Goal: Task Accomplishment & Management: Use online tool/utility

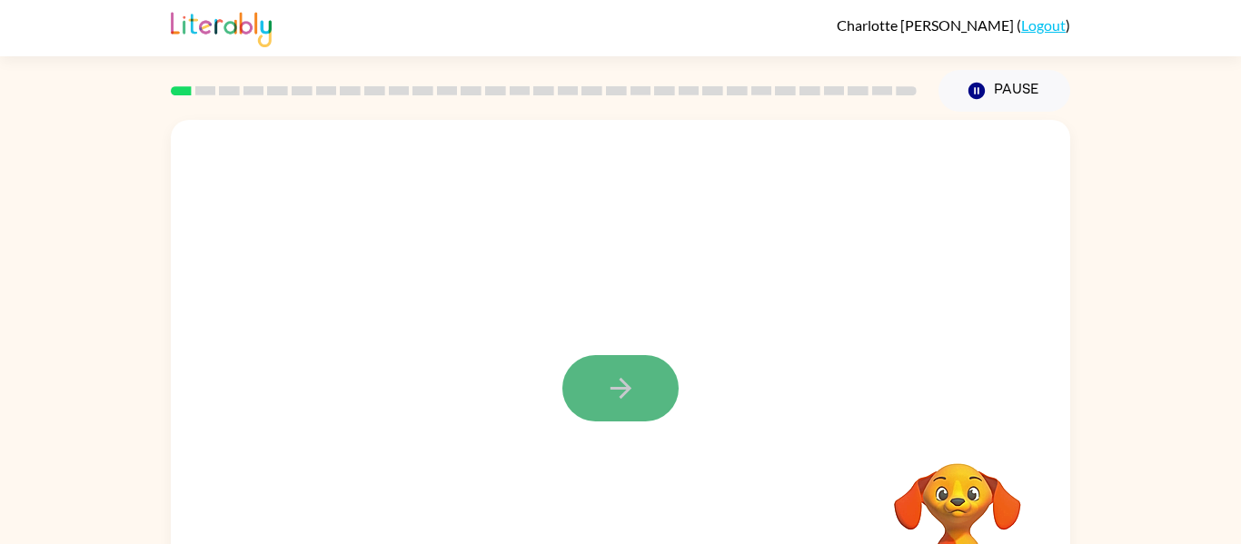
click at [651, 377] on button "button" at bounding box center [620, 388] width 116 height 66
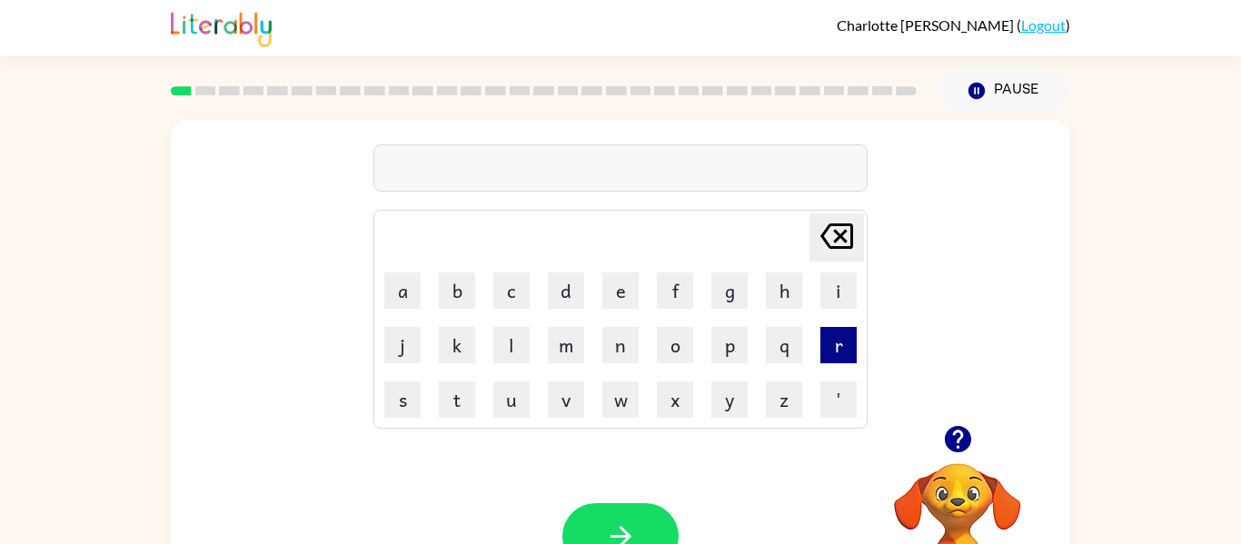
click at [850, 348] on button "r" at bounding box center [838, 345] width 36 height 36
click at [733, 344] on button "p" at bounding box center [729, 345] width 36 height 36
click at [830, 243] on icon "[PERSON_NAME] last character input" at bounding box center [837, 236] width 44 height 44
click at [829, 237] on icon "[PERSON_NAME] last character input" at bounding box center [837, 236] width 44 height 44
click at [834, 241] on icon at bounding box center [836, 236] width 33 height 25
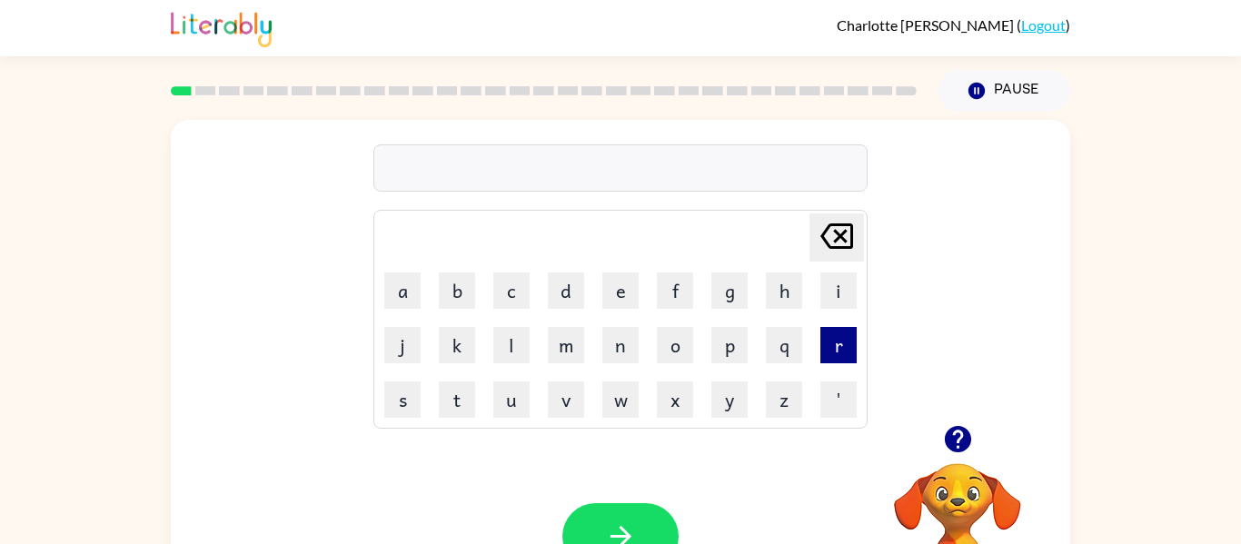
click at [837, 333] on button "r" at bounding box center [838, 345] width 36 height 36
click at [674, 337] on button "o" at bounding box center [675, 345] width 36 height 36
click at [459, 293] on button "b" at bounding box center [457, 291] width 36 height 36
click at [622, 515] on button "button" at bounding box center [620, 536] width 116 height 66
click at [563, 350] on button "m" at bounding box center [566, 345] width 36 height 36
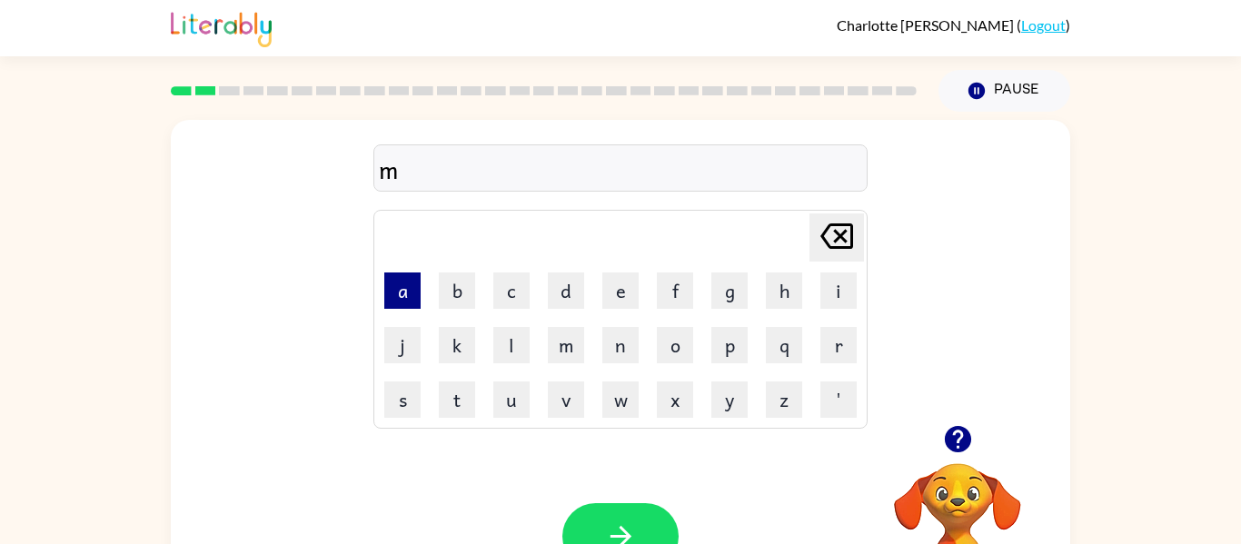
click at [404, 294] on button "a" at bounding box center [402, 291] width 36 height 36
click at [512, 346] on button "l" at bounding box center [511, 345] width 36 height 36
click at [466, 388] on button "t" at bounding box center [457, 400] width 36 height 36
click at [779, 289] on button "h" at bounding box center [784, 291] width 36 height 36
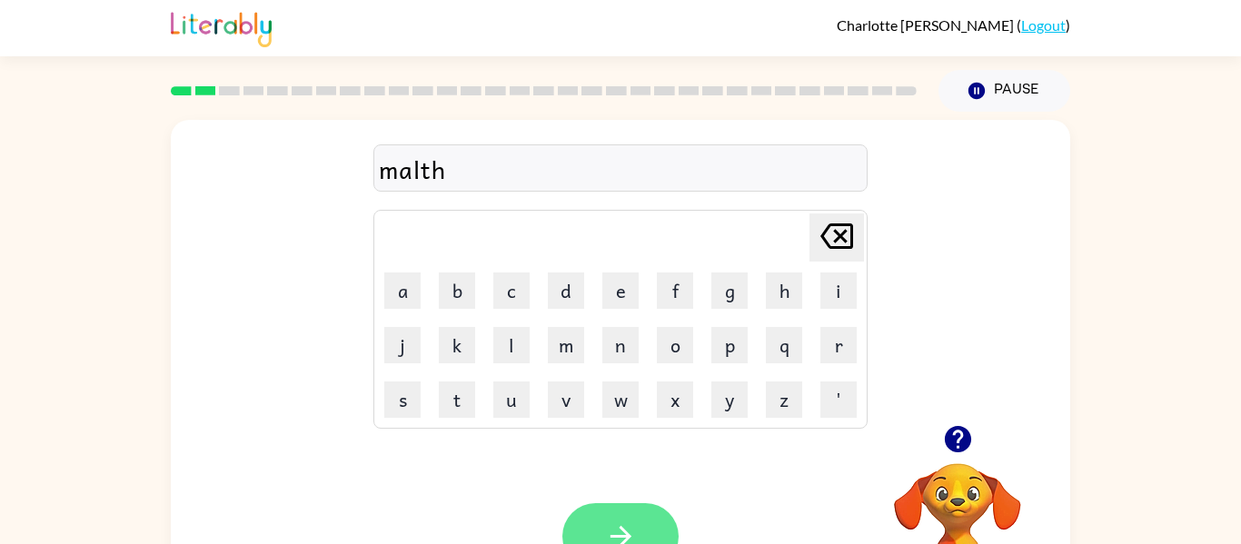
click at [620, 529] on icon "button" at bounding box center [620, 536] width 21 height 21
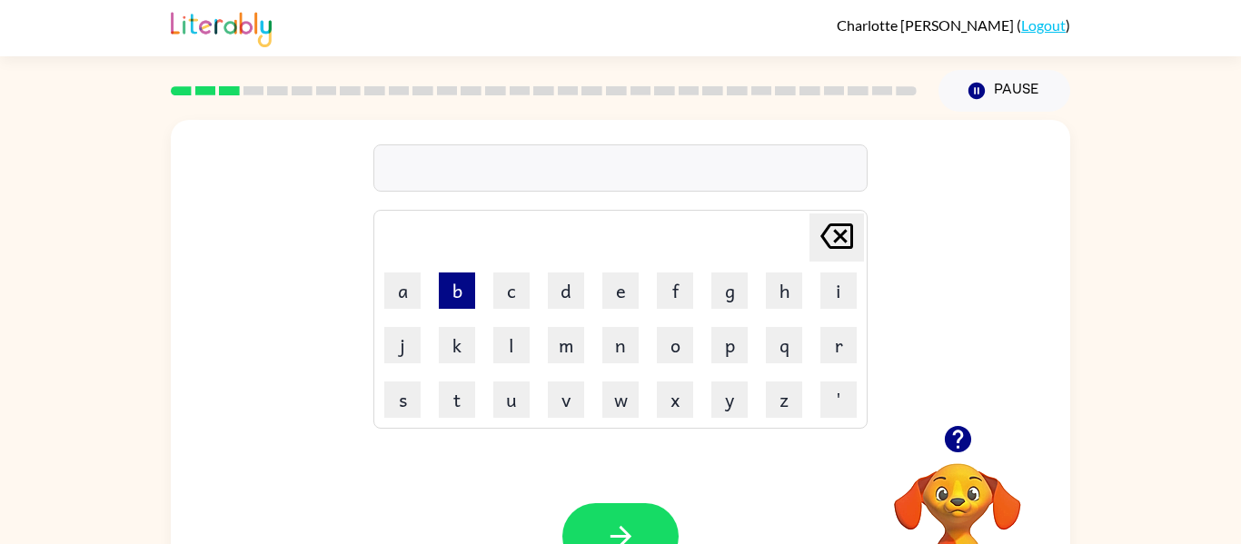
click at [456, 285] on button "b" at bounding box center [457, 291] width 36 height 36
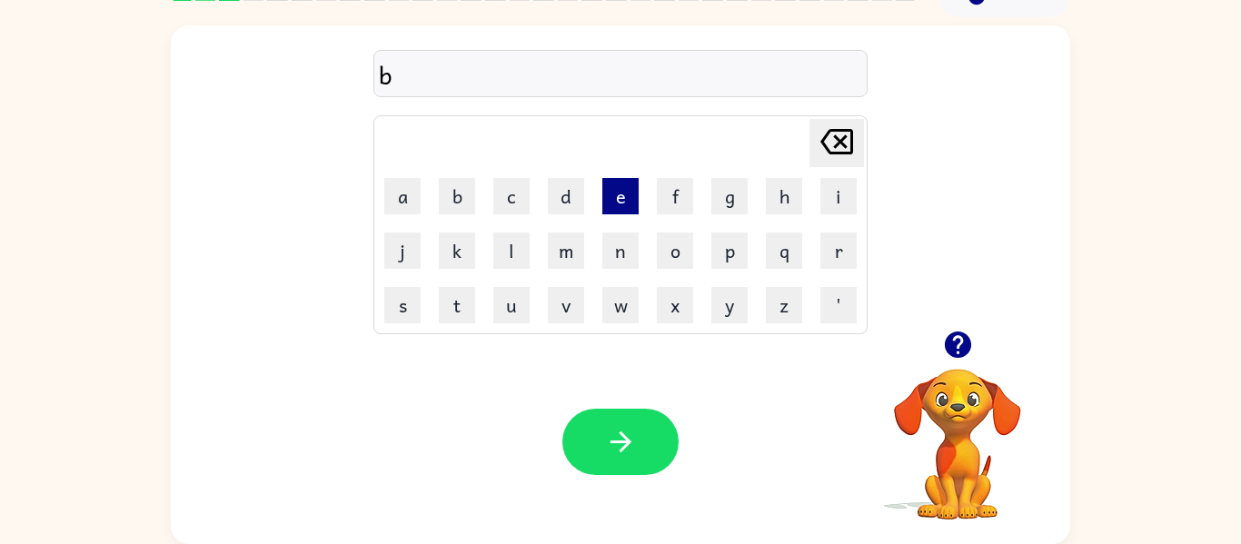
click at [625, 189] on button "e" at bounding box center [620, 196] width 36 height 36
click at [621, 251] on button "n" at bounding box center [620, 251] width 36 height 36
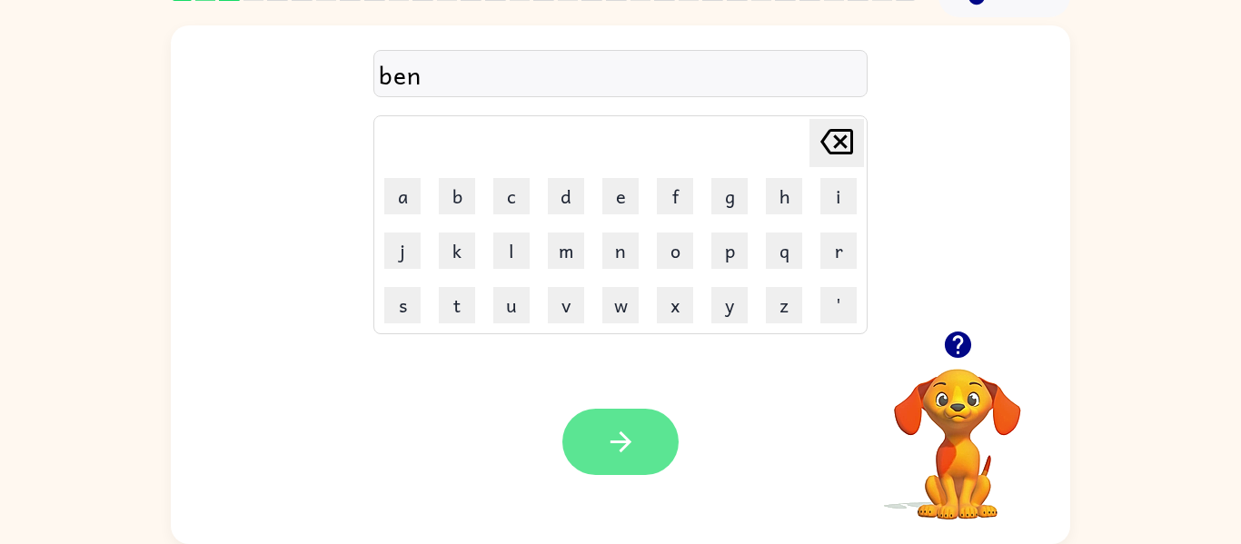
click at [625, 421] on button "button" at bounding box center [620, 442] width 116 height 66
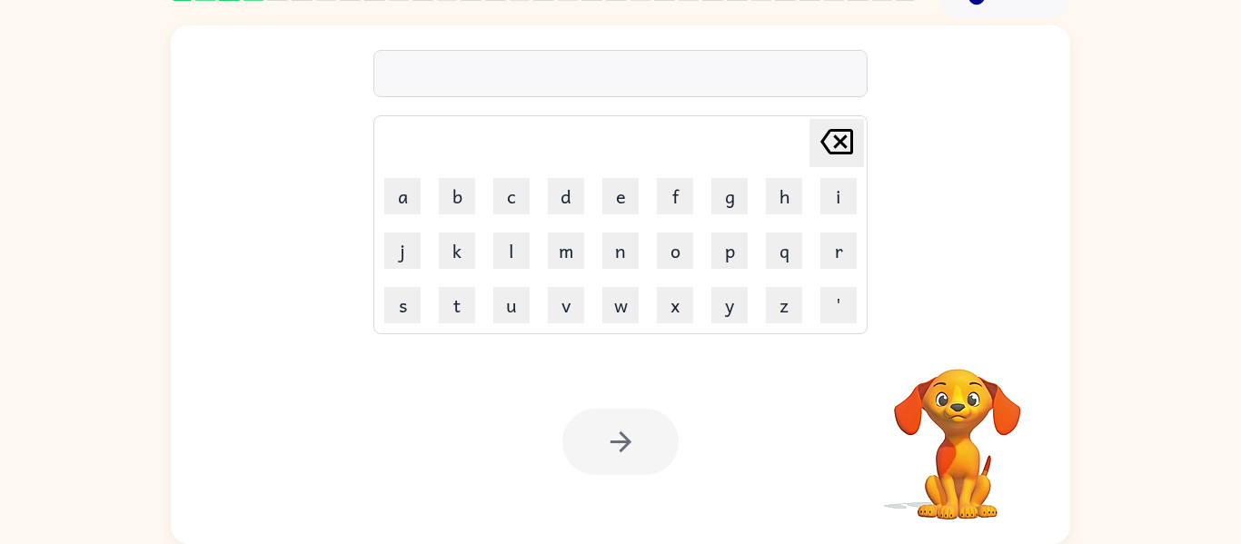
click at [627, 422] on div at bounding box center [620, 442] width 116 height 66
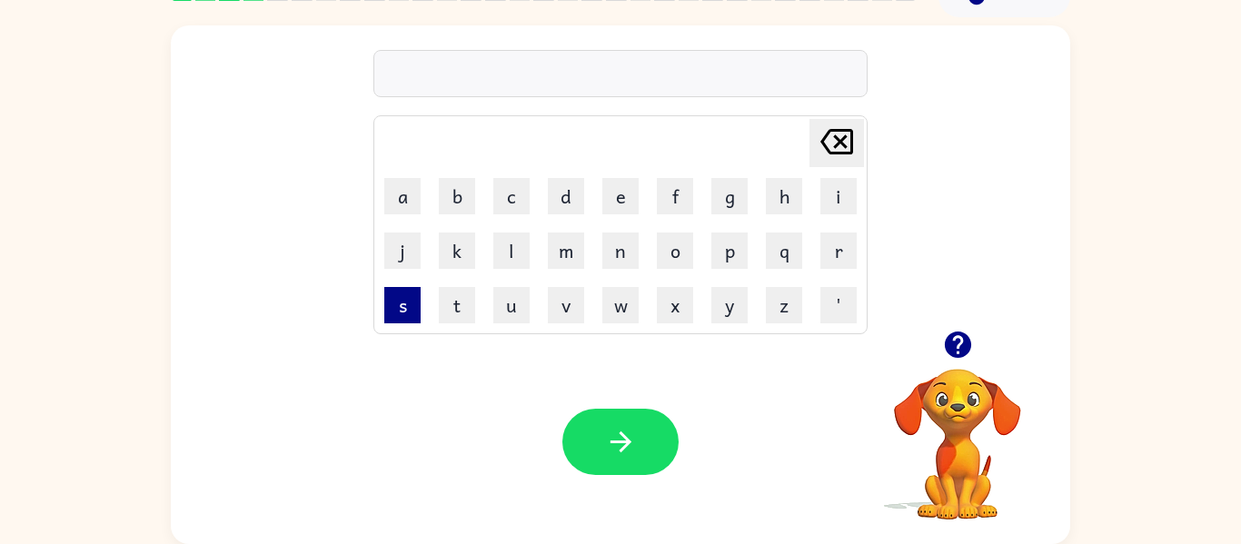
click at [397, 297] on button "s" at bounding box center [402, 305] width 36 height 36
click at [727, 238] on button "p" at bounding box center [729, 251] width 36 height 36
click at [668, 242] on button "o" at bounding box center [675, 251] width 36 height 36
click at [460, 304] on button "t" at bounding box center [457, 305] width 36 height 36
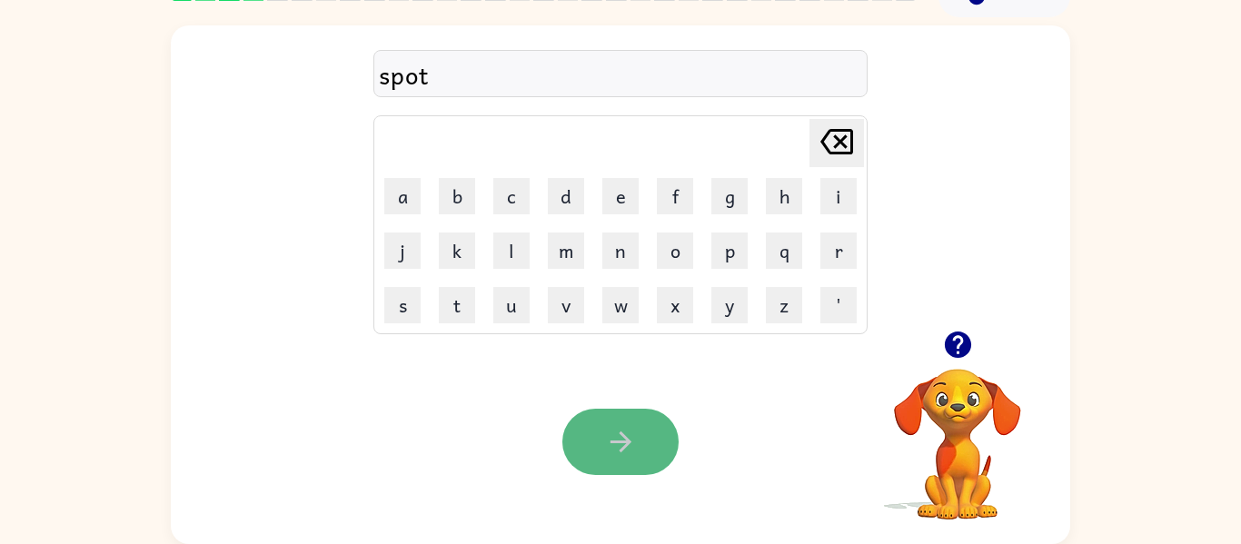
click at [649, 463] on button "button" at bounding box center [620, 442] width 116 height 66
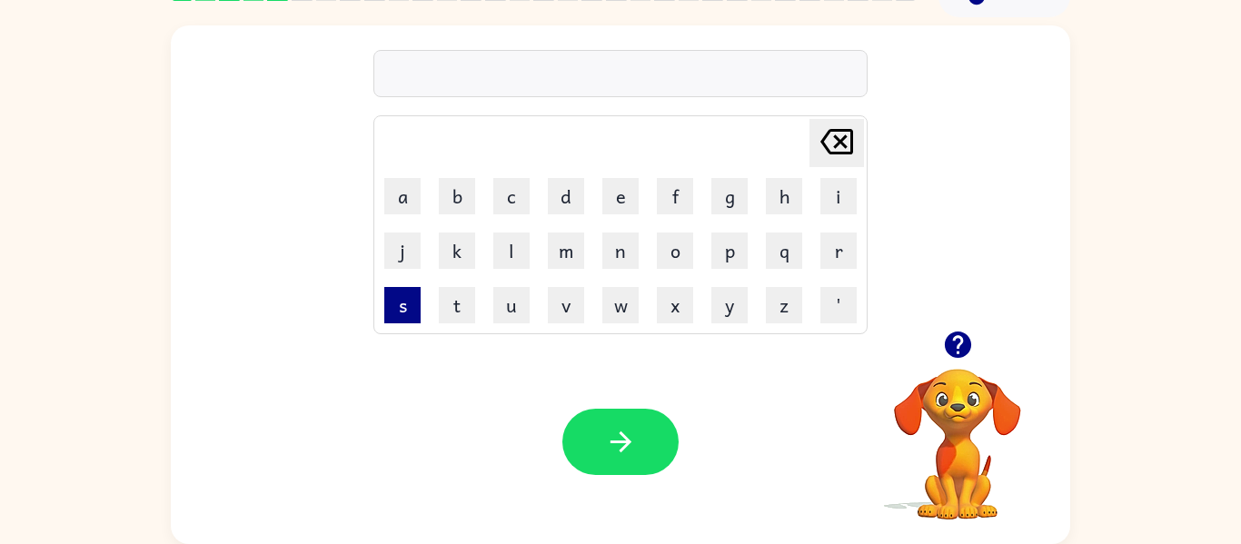
click at [420, 320] on button "s" at bounding box center [402, 305] width 36 height 36
click at [620, 292] on button "w" at bounding box center [620, 305] width 36 height 36
click at [608, 191] on button "e" at bounding box center [620, 196] width 36 height 36
click at [715, 256] on button "p" at bounding box center [729, 251] width 36 height 36
click at [469, 318] on button "t" at bounding box center [457, 305] width 36 height 36
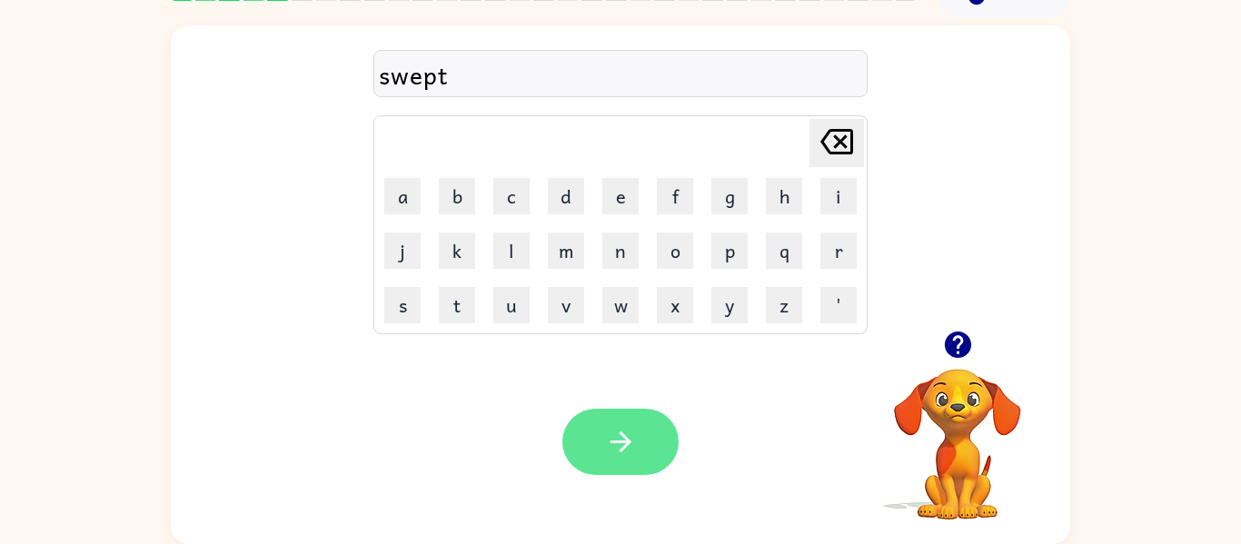
click at [657, 444] on button "button" at bounding box center [620, 442] width 116 height 66
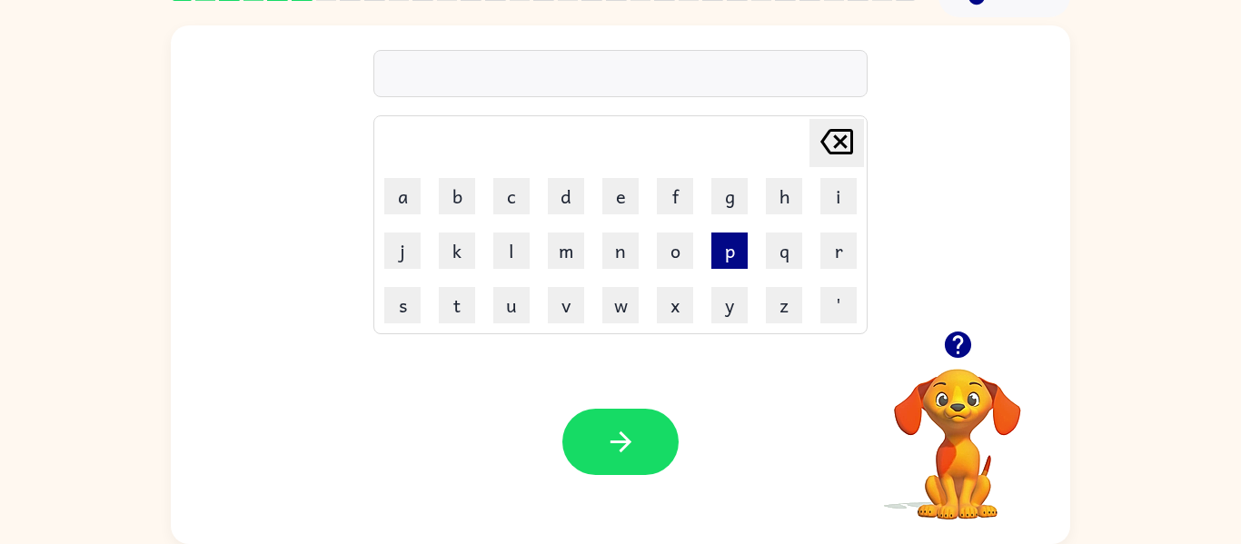
click at [733, 242] on button "p" at bounding box center [729, 251] width 36 height 36
click at [411, 194] on button "a" at bounding box center [402, 196] width 36 height 36
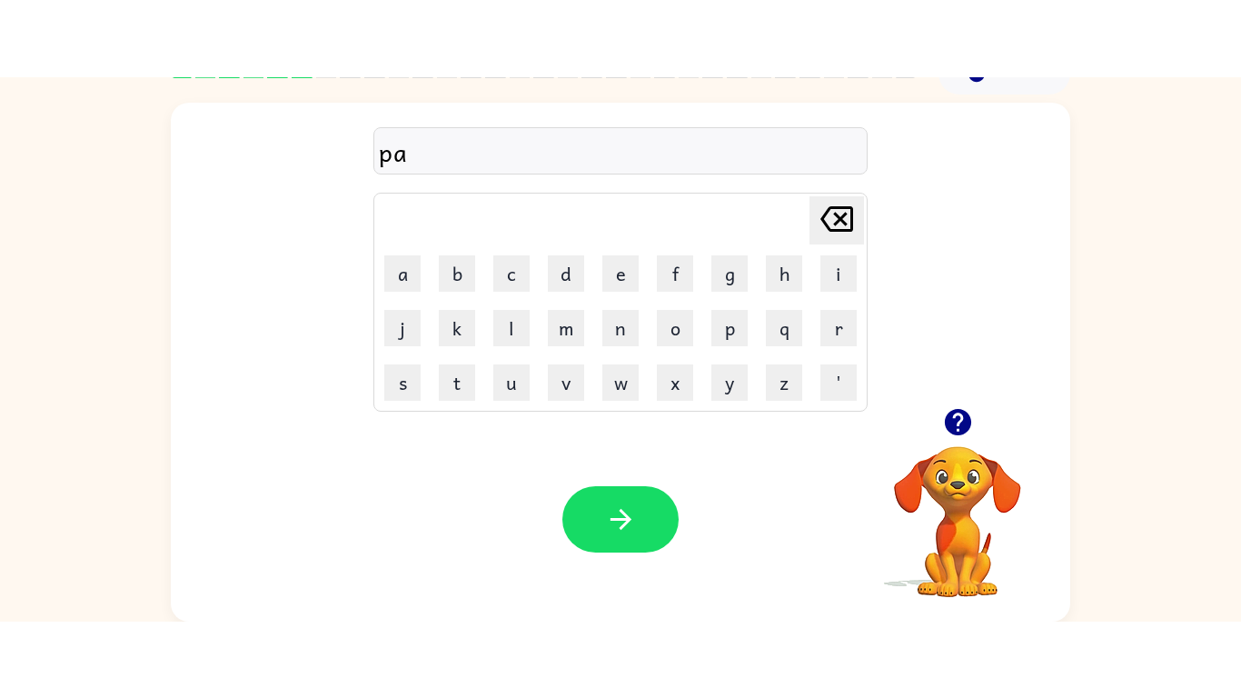
scroll to position [0, 0]
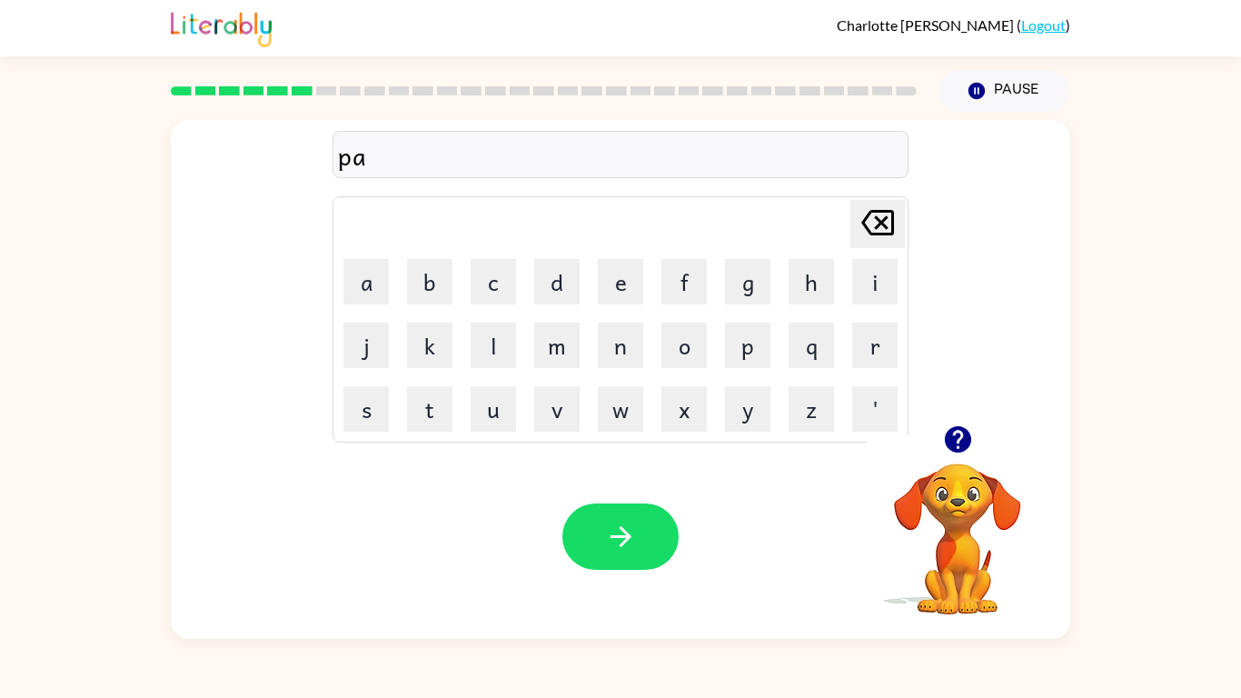
click at [892, 208] on icon "[PERSON_NAME] last character input" at bounding box center [878, 223] width 44 height 44
click at [869, 276] on button "i" at bounding box center [874, 281] width 45 height 45
click at [749, 395] on button "y" at bounding box center [747, 408] width 45 height 45
click at [628, 543] on icon "button" at bounding box center [621, 537] width 32 height 32
click at [946, 531] on video "Your browser must support playing .mp4 files to use Literably. Please try using…" at bounding box center [958, 526] width 182 height 182
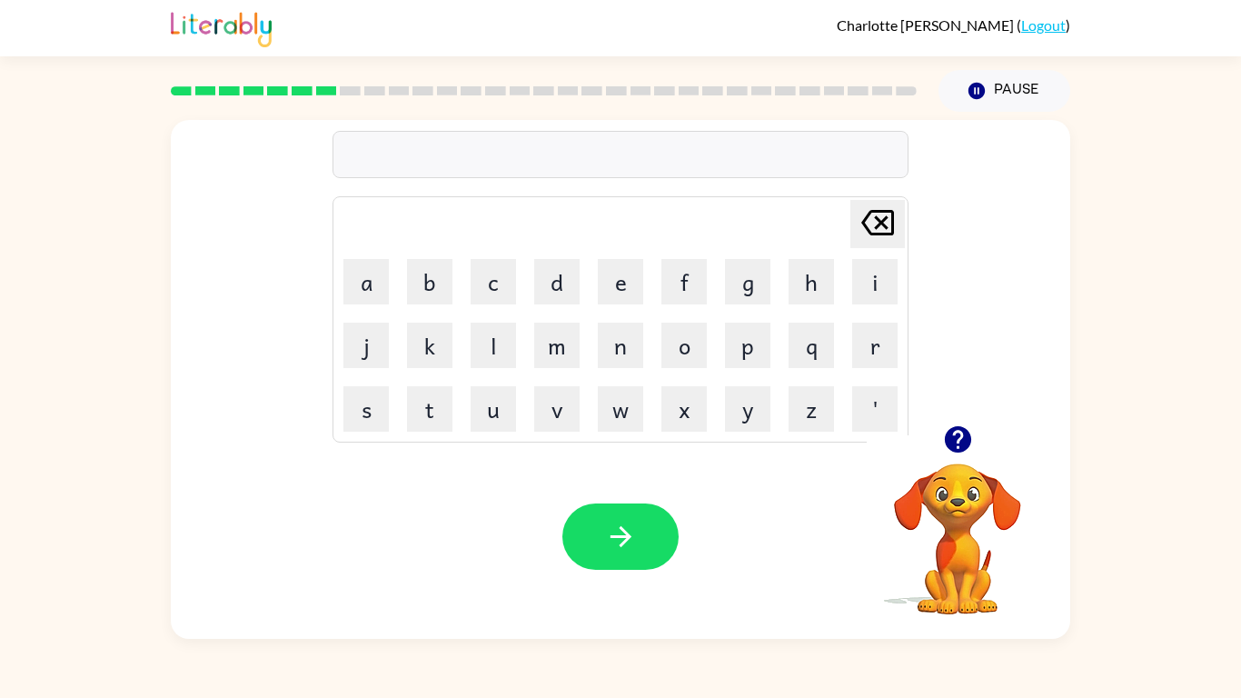
click at [955, 441] on icon "button" at bounding box center [957, 439] width 26 height 26
click at [952, 443] on video "Your browser must support playing .mp4 files to use Literably. Please try using…" at bounding box center [958, 526] width 182 height 182
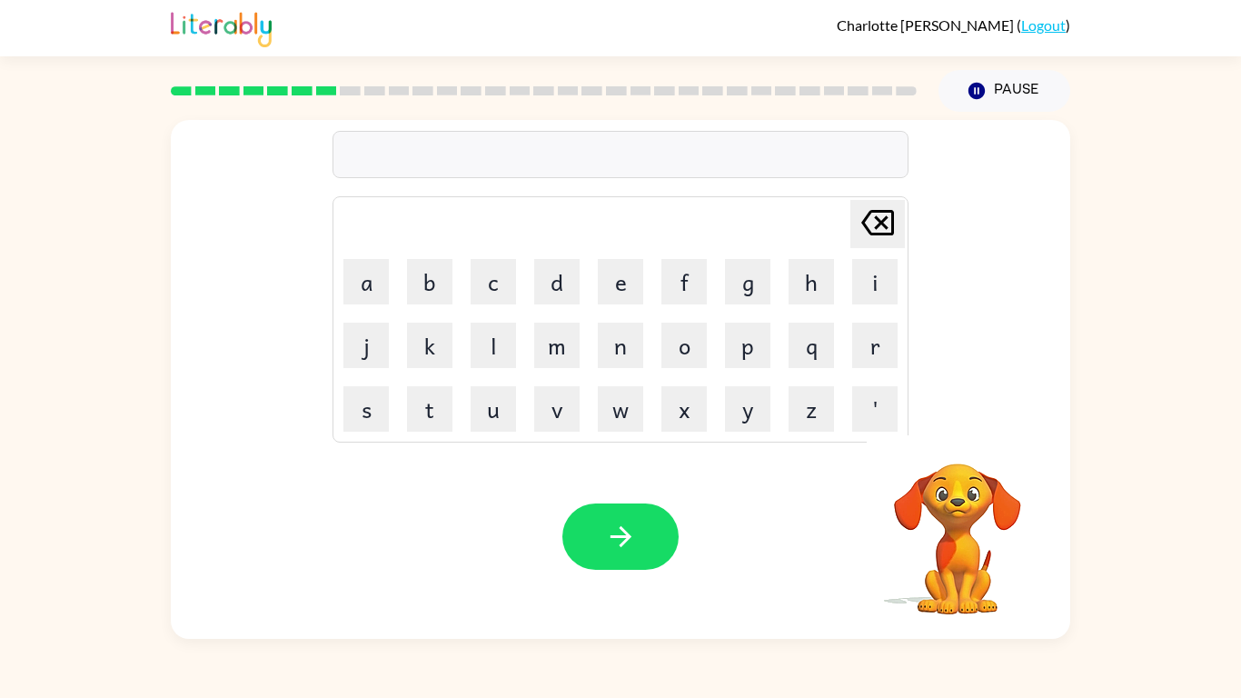
click at [952, 443] on video "Your browser must support playing .mp4 files to use Literably. Please try using…" at bounding box center [958, 526] width 182 height 182
click at [952, 443] on icon "button" at bounding box center [957, 439] width 26 height 26
click at [959, 446] on video "Your browser must support playing .mp4 files to use Literably. Please try using…" at bounding box center [958, 526] width 182 height 182
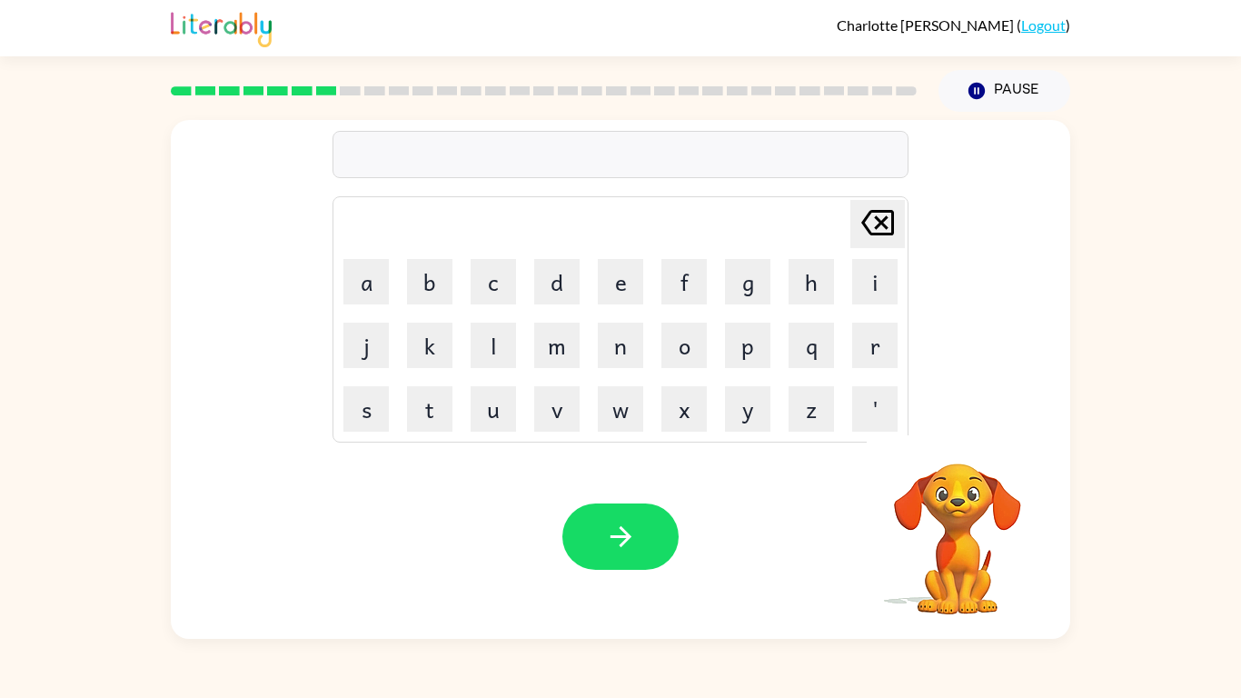
click at [959, 462] on div "Your browser must support playing .mp4 files to use Literably. Please try using…" at bounding box center [958, 539] width 182 height 154
click at [958, 445] on icon "button" at bounding box center [957, 439] width 26 height 26
click at [495, 292] on button "c" at bounding box center [493, 281] width 45 height 45
click at [374, 260] on button "a" at bounding box center [365, 281] width 45 height 45
click at [615, 343] on button "n" at bounding box center [620, 345] width 45 height 45
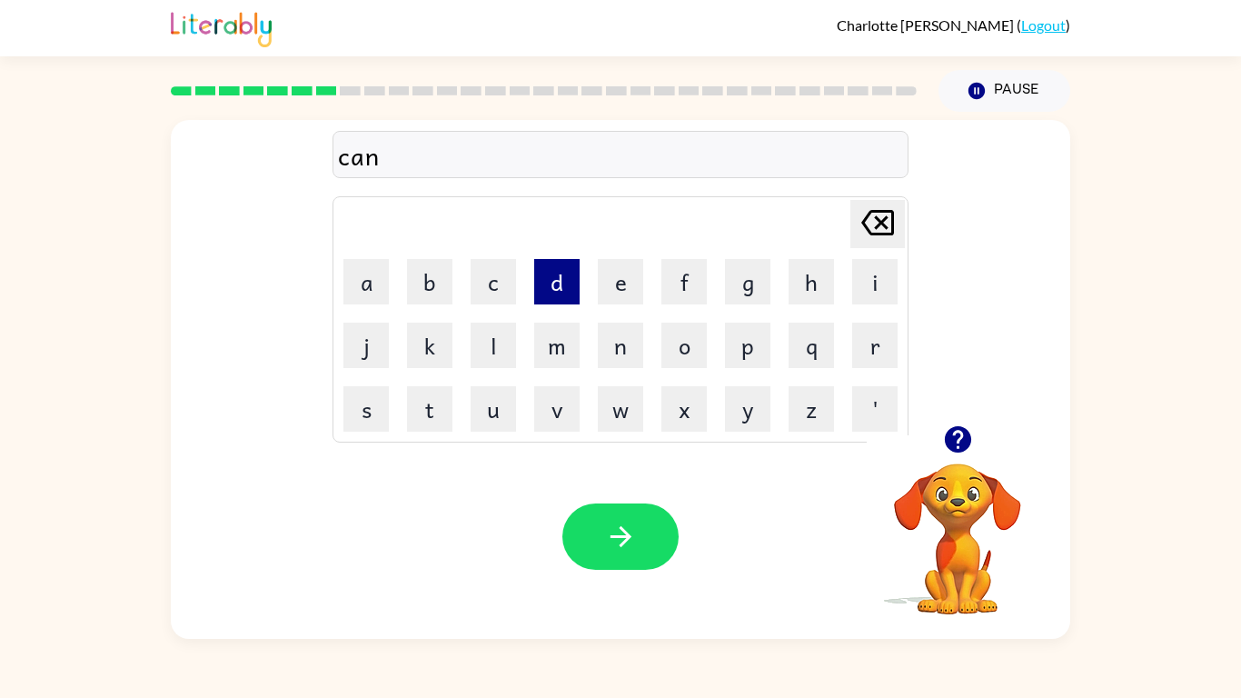
click at [564, 273] on button "d" at bounding box center [556, 281] width 45 height 45
click at [694, 353] on button "o" at bounding box center [683, 345] width 45 height 45
click at [629, 393] on button "w" at bounding box center [620, 408] width 45 height 45
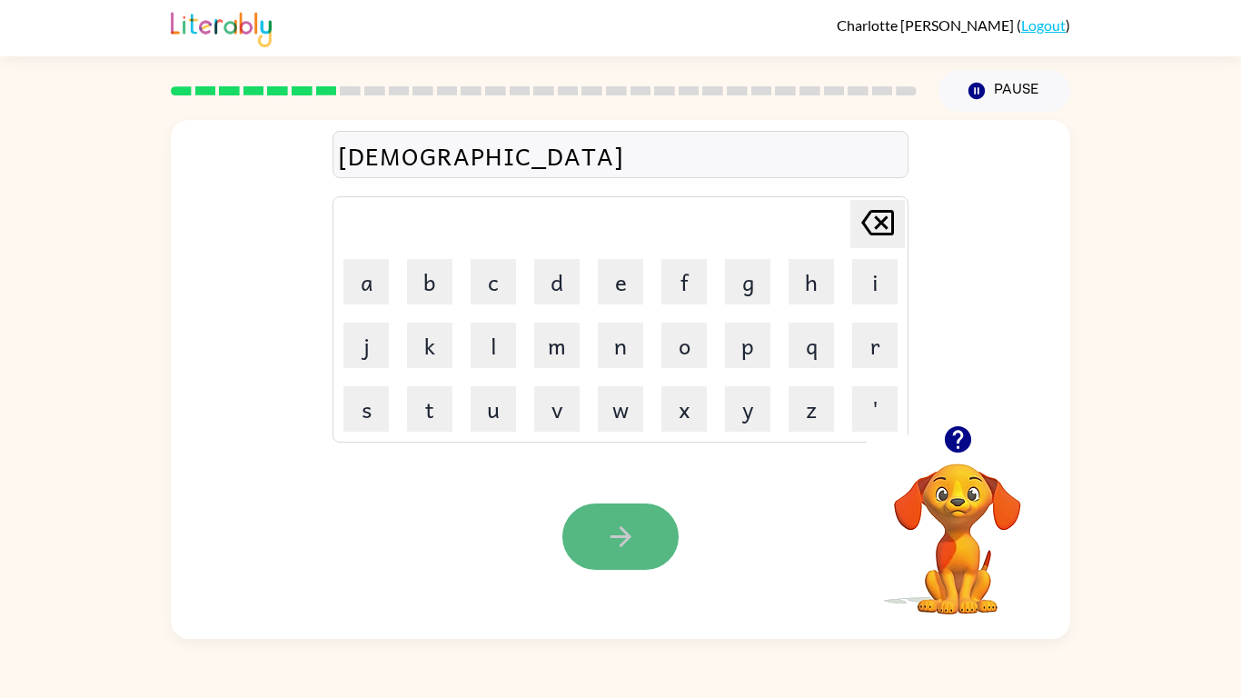
click at [651, 529] on button "button" at bounding box center [620, 536] width 116 height 66
click at [637, 527] on div at bounding box center [620, 536] width 116 height 66
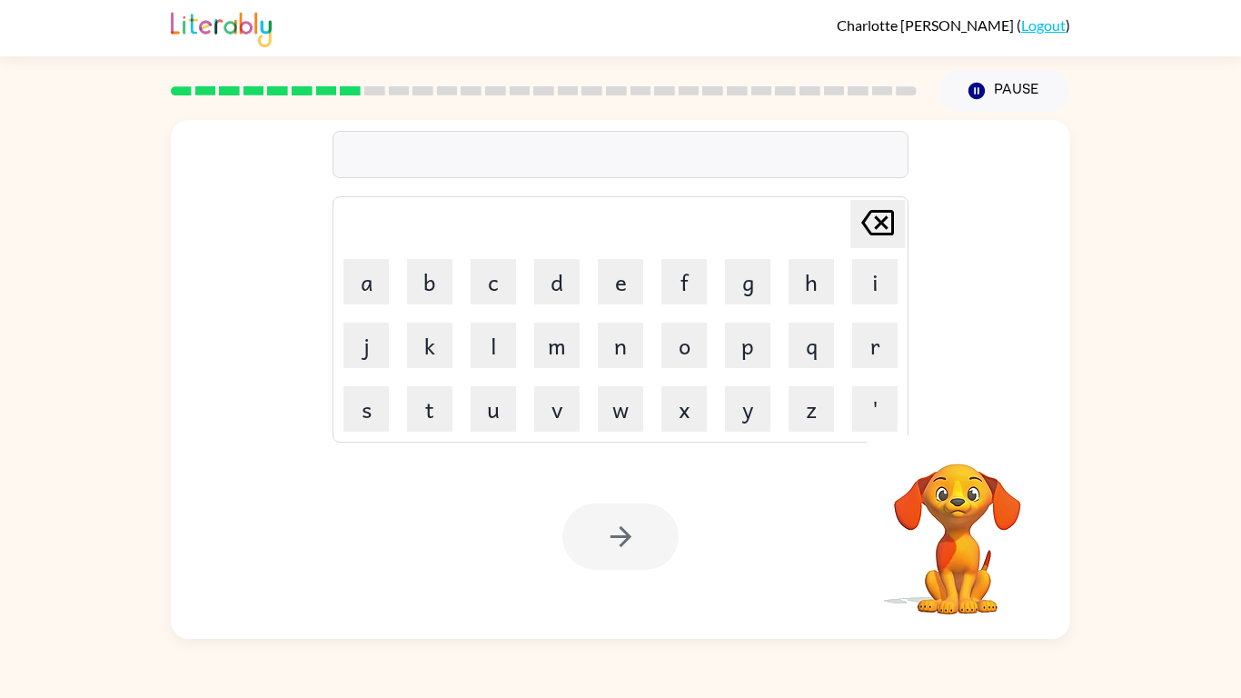
click at [637, 527] on div at bounding box center [620, 536] width 116 height 66
click at [662, 536] on div at bounding box center [620, 536] width 116 height 66
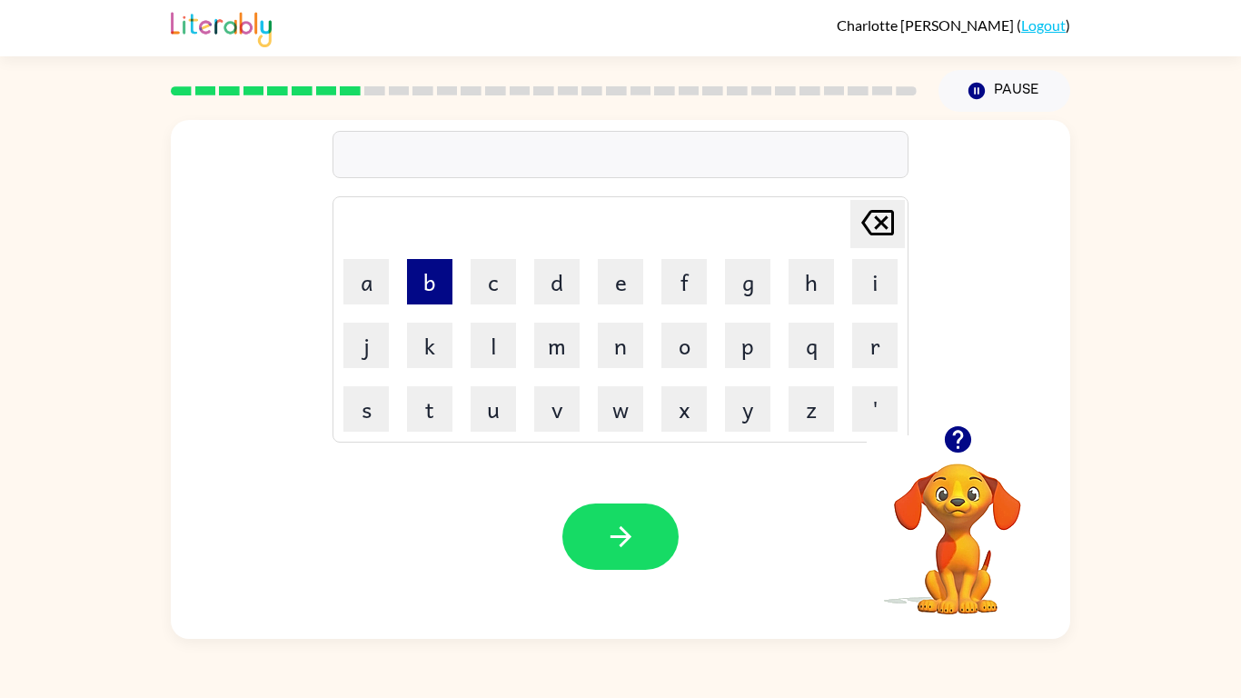
click at [428, 273] on button "b" at bounding box center [429, 281] width 45 height 45
click at [378, 281] on button "a" at bounding box center [365, 281] width 45 height 45
click at [439, 405] on button "t" at bounding box center [429, 408] width 45 height 45
click at [790, 281] on button "h" at bounding box center [811, 281] width 45 height 45
click at [641, 499] on div "Your browser must support playing .mp4 files to use Literably. Please try using…" at bounding box center [620, 536] width 899 height 204
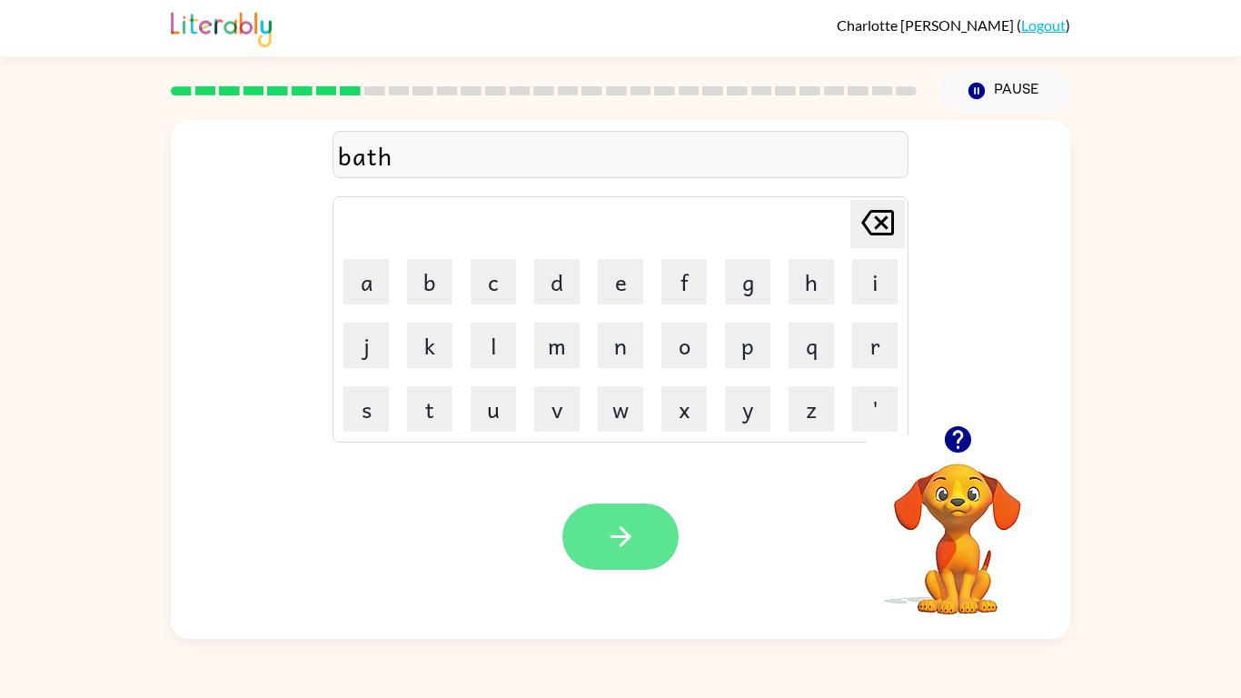
click at [643, 520] on button "button" at bounding box center [620, 536] width 116 height 66
click at [944, 443] on icon "button" at bounding box center [958, 439] width 32 height 32
click at [969, 443] on icon "button" at bounding box center [957, 439] width 26 height 26
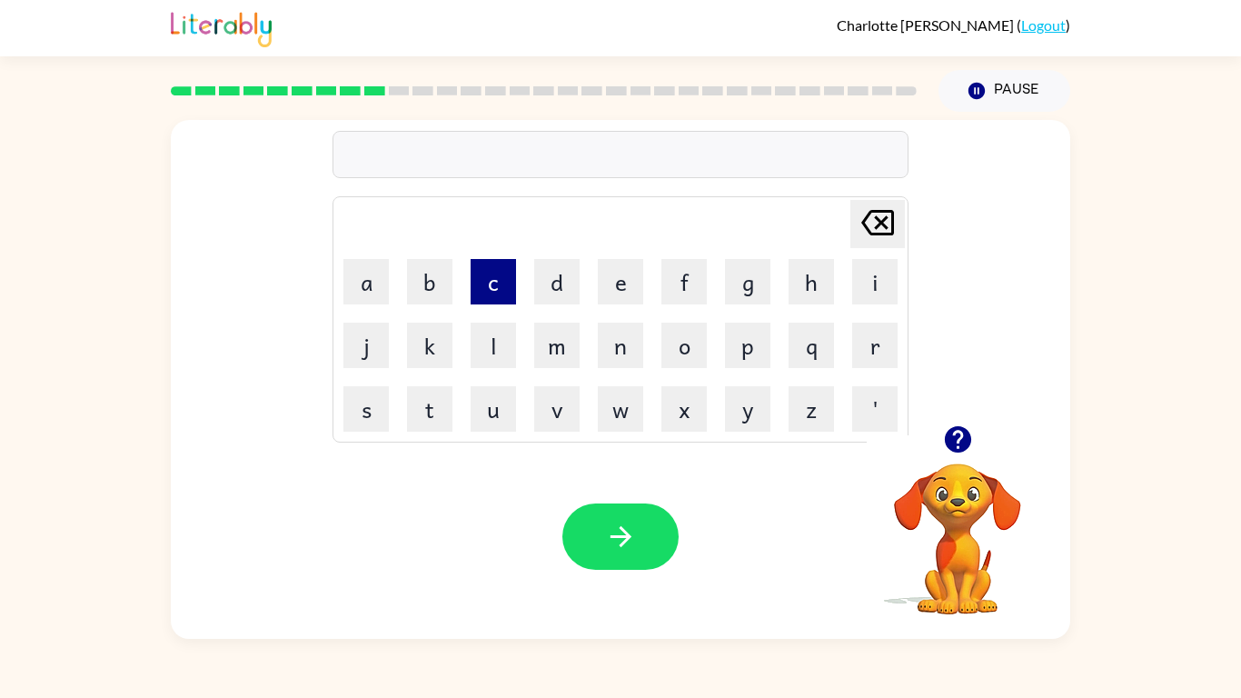
click at [489, 270] on button "c" at bounding box center [493, 281] width 45 height 45
click at [487, 335] on button "l" at bounding box center [493, 345] width 45 height 45
click at [675, 356] on button "o" at bounding box center [683, 345] width 45 height 45
click at [617, 330] on button "n" at bounding box center [620, 345] width 45 height 45
click at [637, 501] on div "Your browser must support playing .mp4 files to use Literably. Please try using…" at bounding box center [620, 536] width 899 height 204
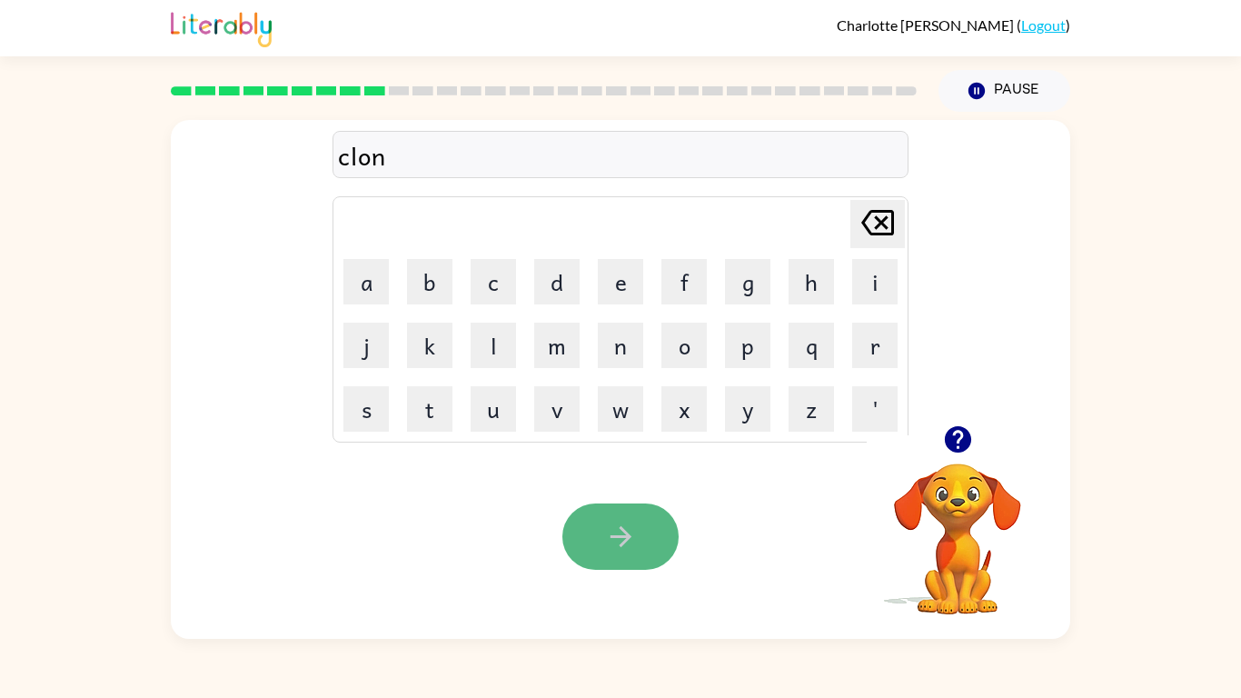
click at [643, 536] on button "button" at bounding box center [620, 536] width 116 height 66
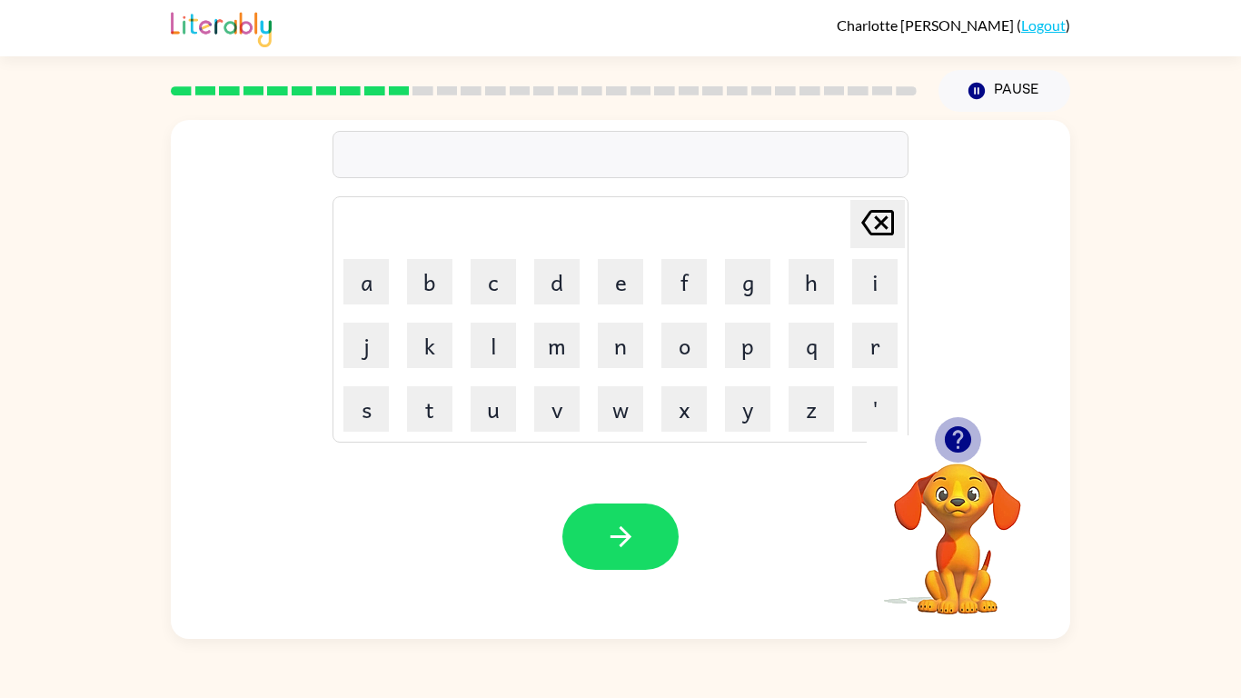
click at [958, 431] on icon "button" at bounding box center [958, 439] width 32 height 32
click at [971, 425] on icon "button" at bounding box center [958, 439] width 32 height 32
click at [352, 412] on button "s" at bounding box center [365, 408] width 45 height 45
click at [367, 419] on button "s" at bounding box center [365, 408] width 45 height 45
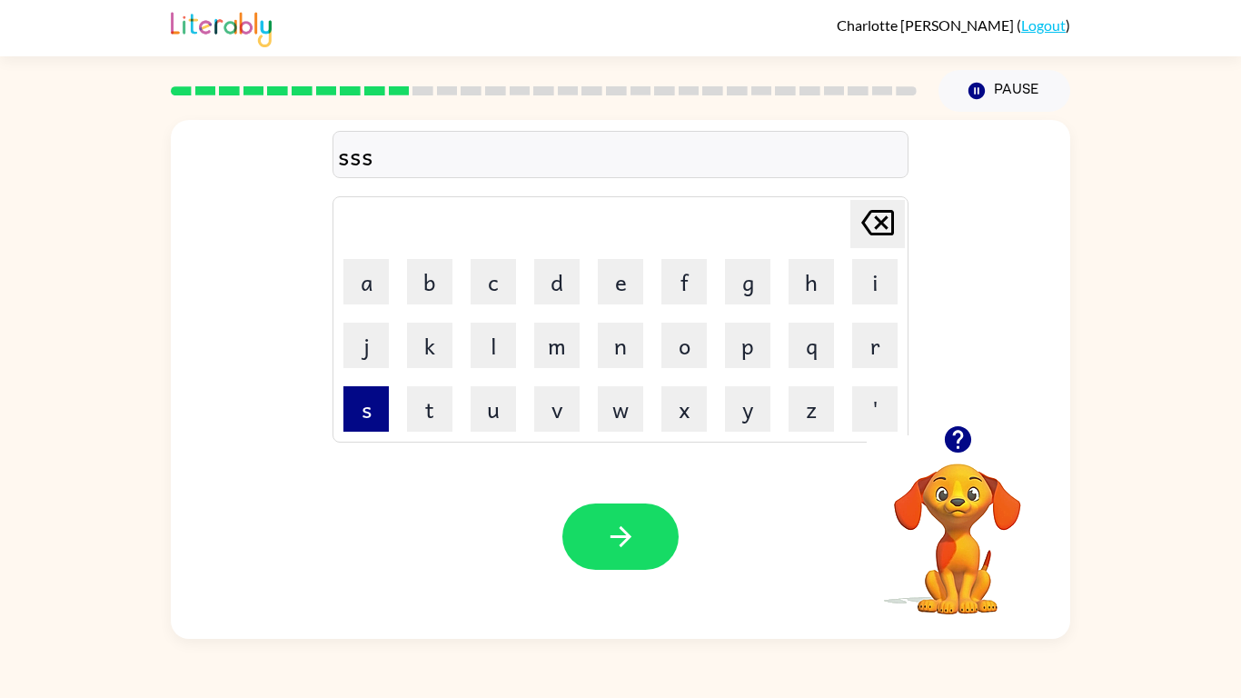
click at [366, 418] on button "s" at bounding box center [365, 408] width 45 height 45
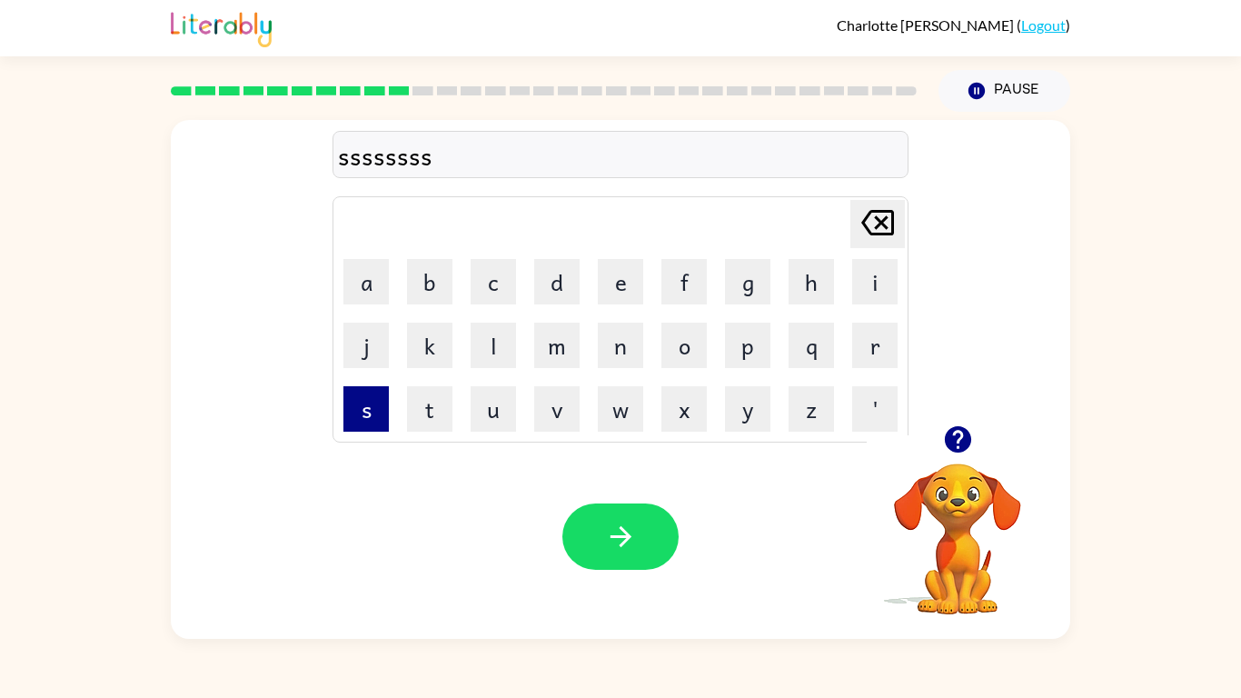
click at [366, 418] on button "s" at bounding box center [365, 408] width 45 height 45
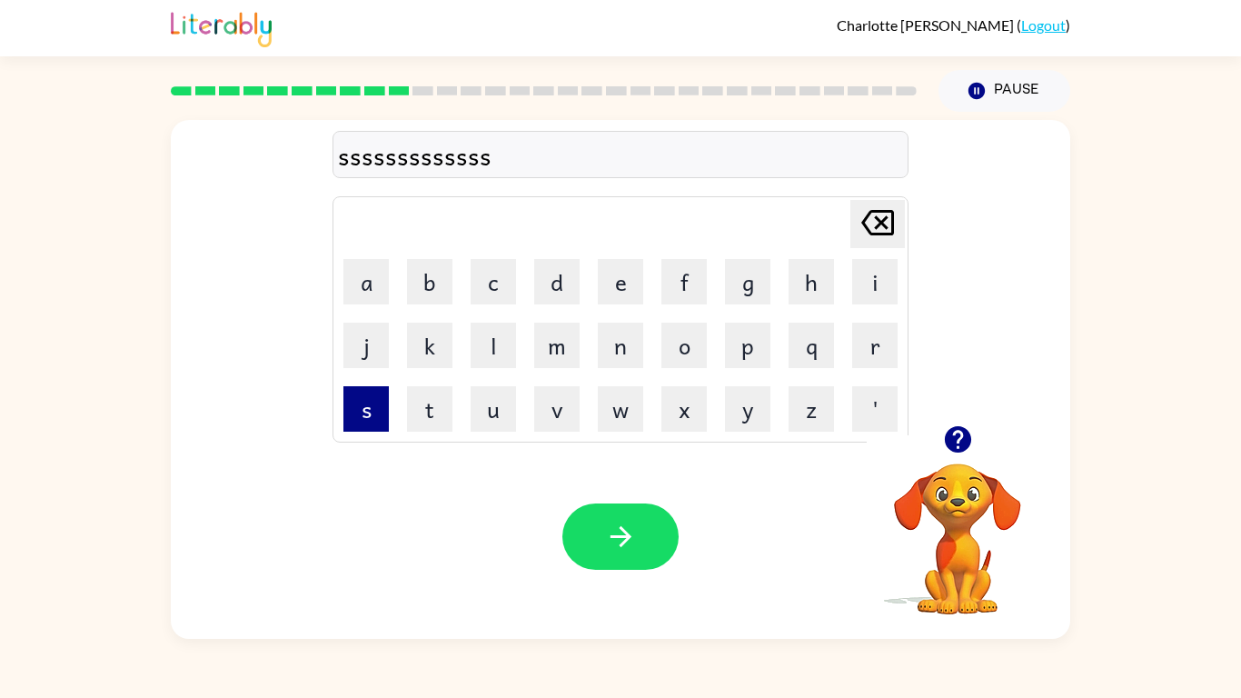
click at [366, 418] on button "s" at bounding box center [365, 408] width 45 height 45
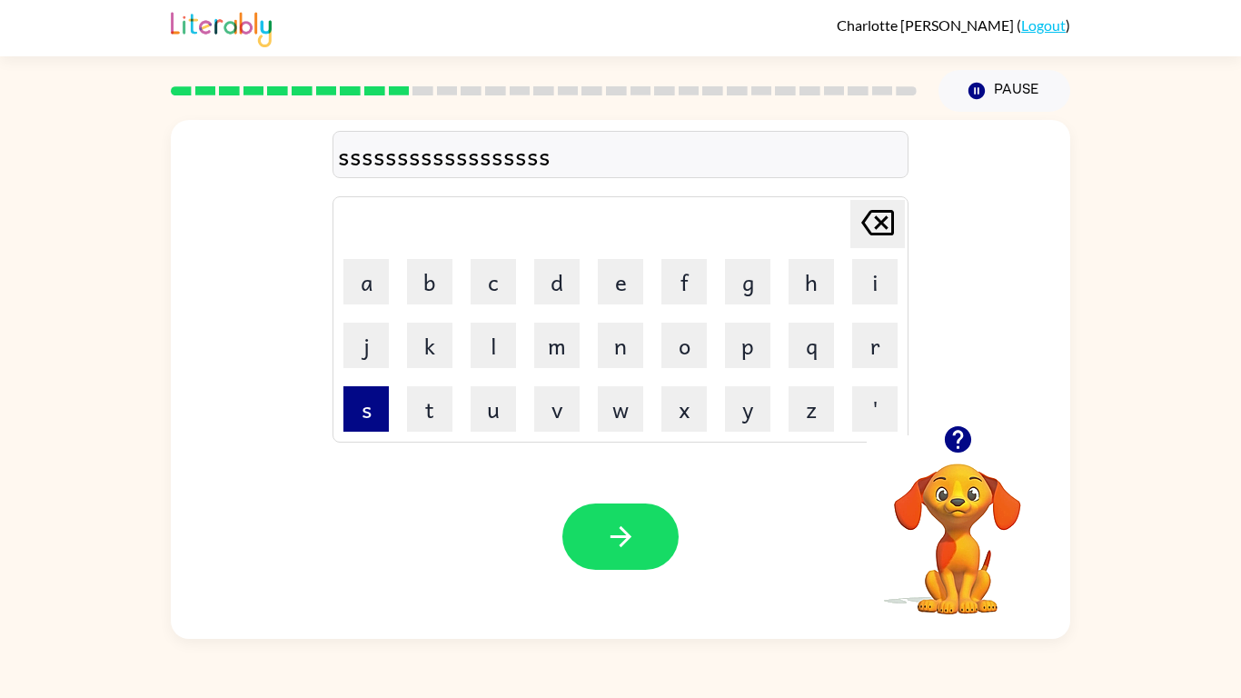
click at [366, 418] on button "s" at bounding box center [365, 408] width 45 height 45
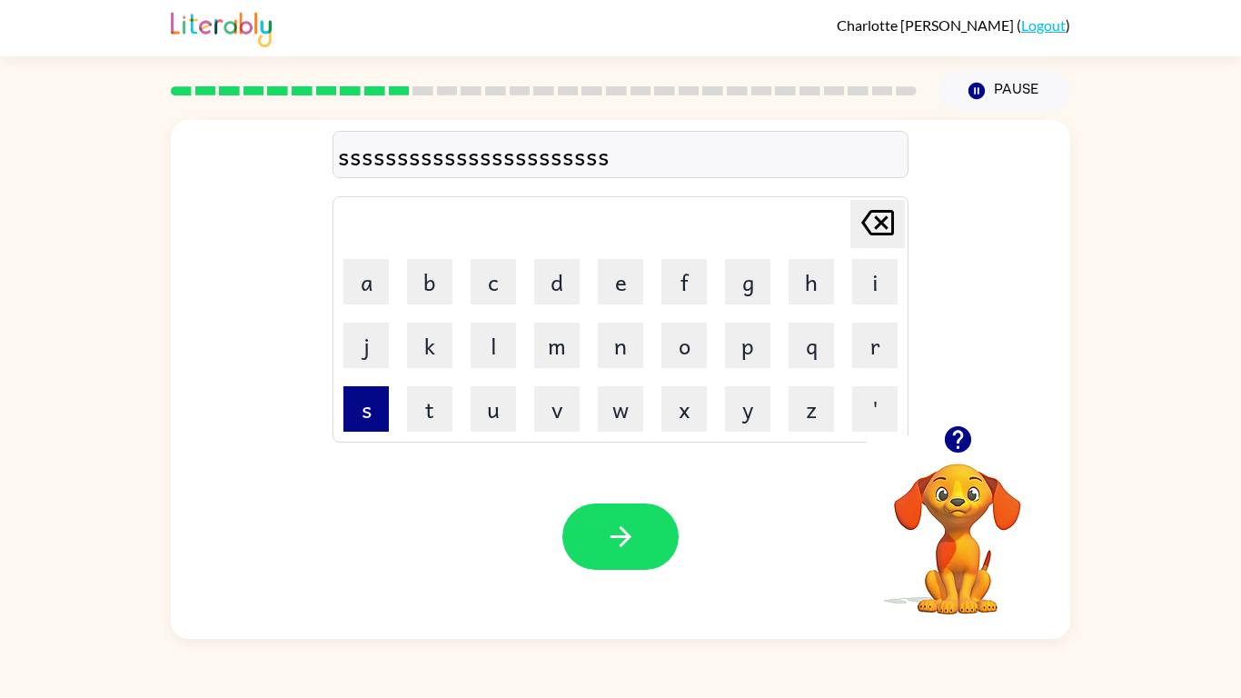
click at [366, 418] on button "s" at bounding box center [365, 408] width 45 height 45
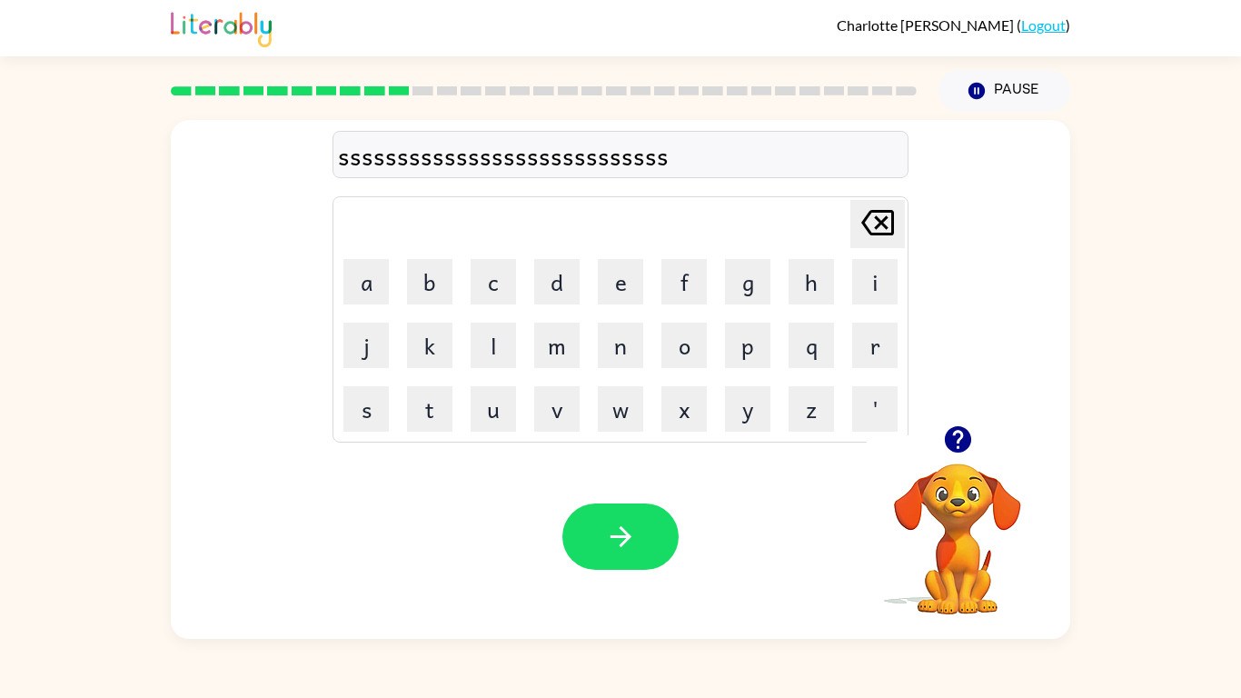
drag, startPoint x: 860, startPoint y: 221, endPoint x: 849, endPoint y: 224, distance: 12.1
click at [849, 224] on td "[PERSON_NAME] last character input" at bounding box center [620, 224] width 571 height 50
click at [884, 210] on icon at bounding box center [877, 222] width 33 height 25
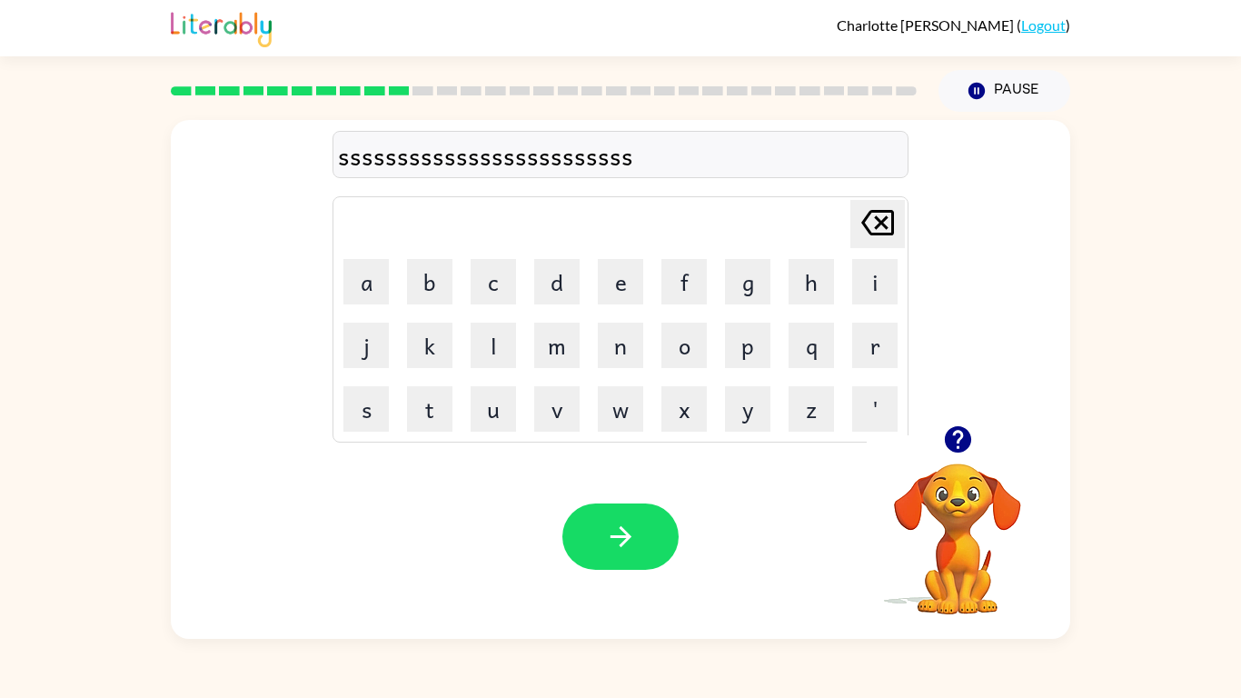
click at [884, 210] on icon at bounding box center [877, 222] width 33 height 25
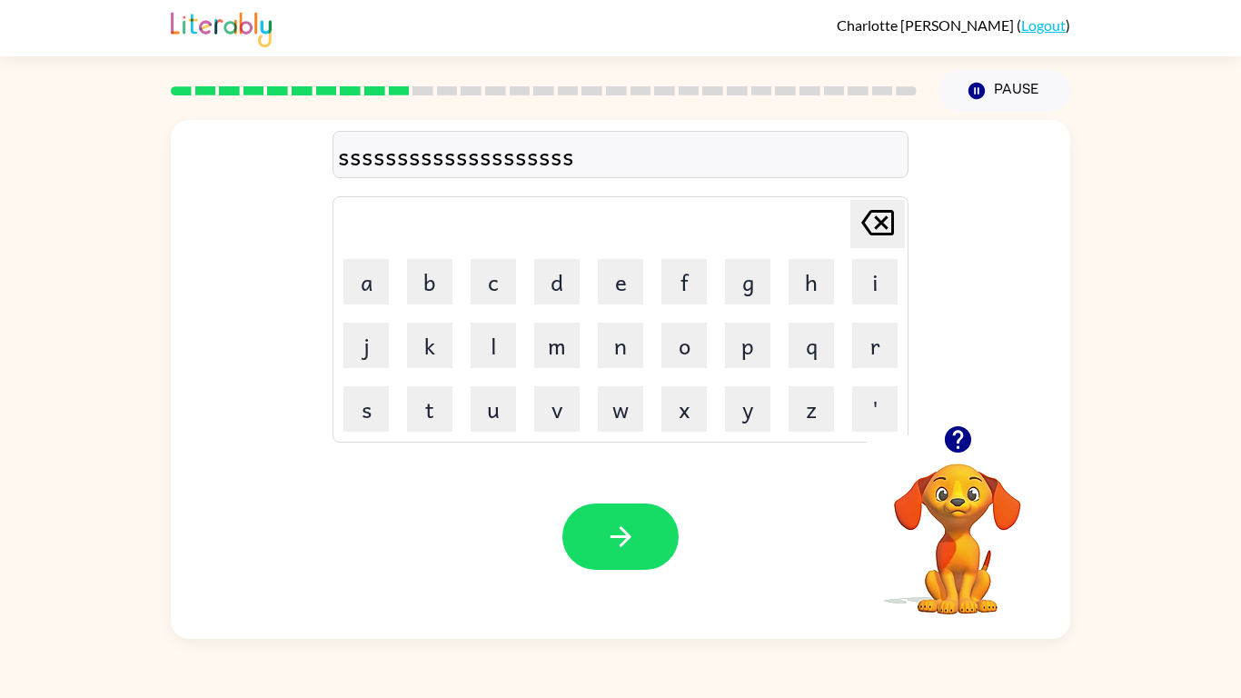
click at [884, 210] on icon at bounding box center [877, 222] width 33 height 25
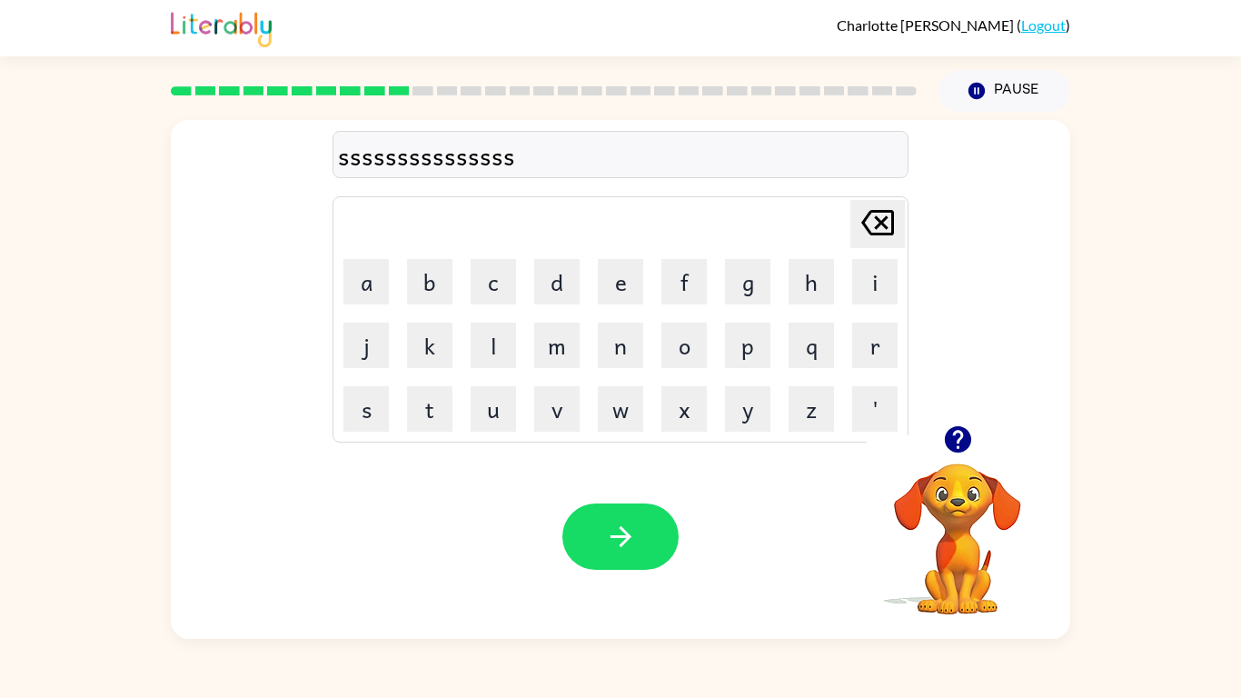
click at [884, 210] on icon at bounding box center [877, 222] width 33 height 25
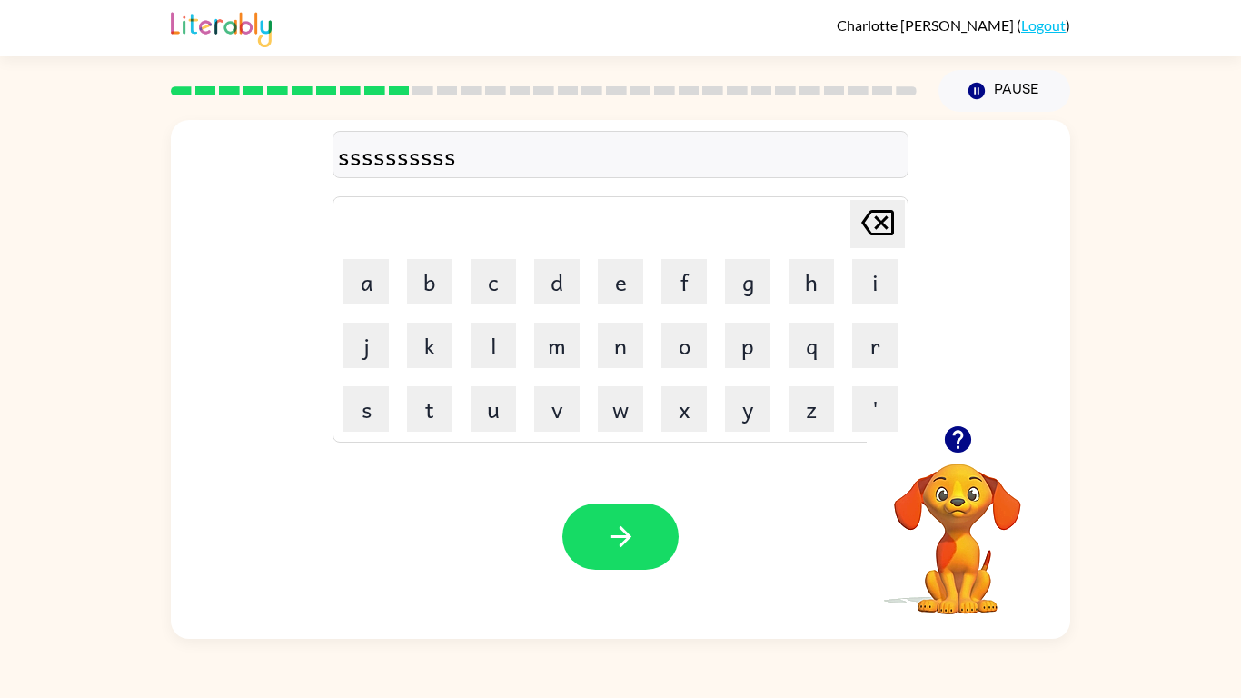
click at [884, 210] on icon at bounding box center [877, 222] width 33 height 25
click at [884, 211] on icon at bounding box center [877, 222] width 33 height 25
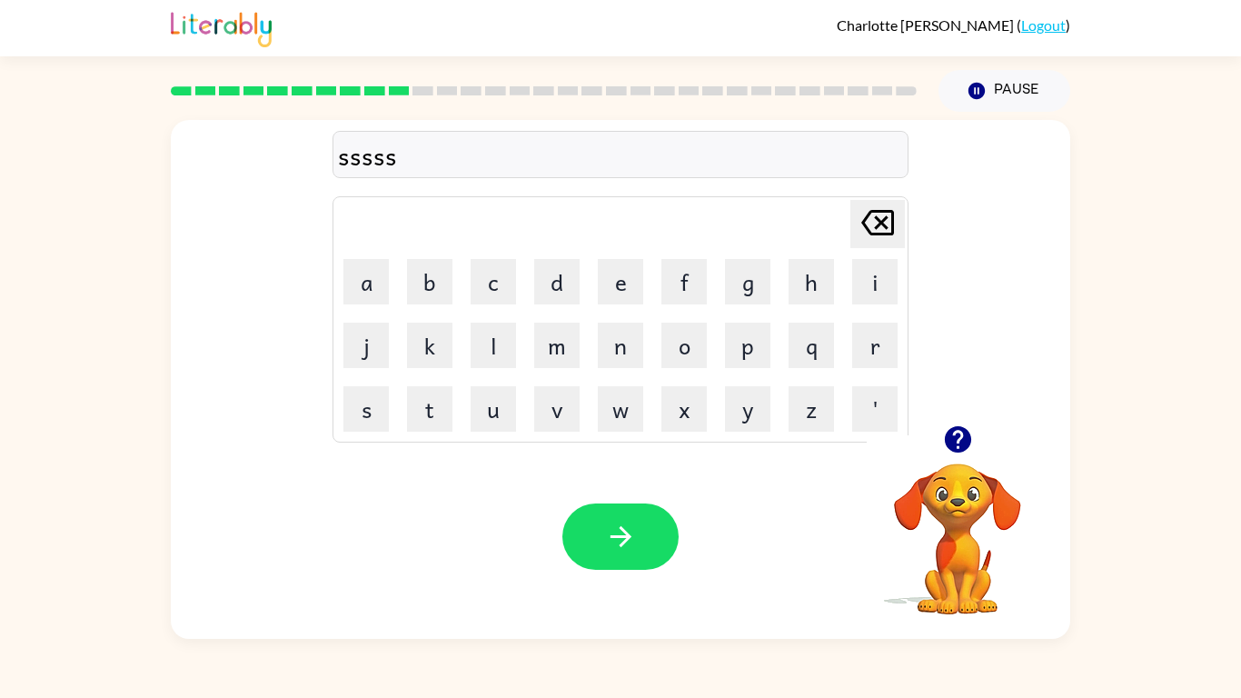
click at [884, 211] on icon at bounding box center [877, 222] width 33 height 25
click at [794, 265] on button "h" at bounding box center [811, 281] width 45 height 45
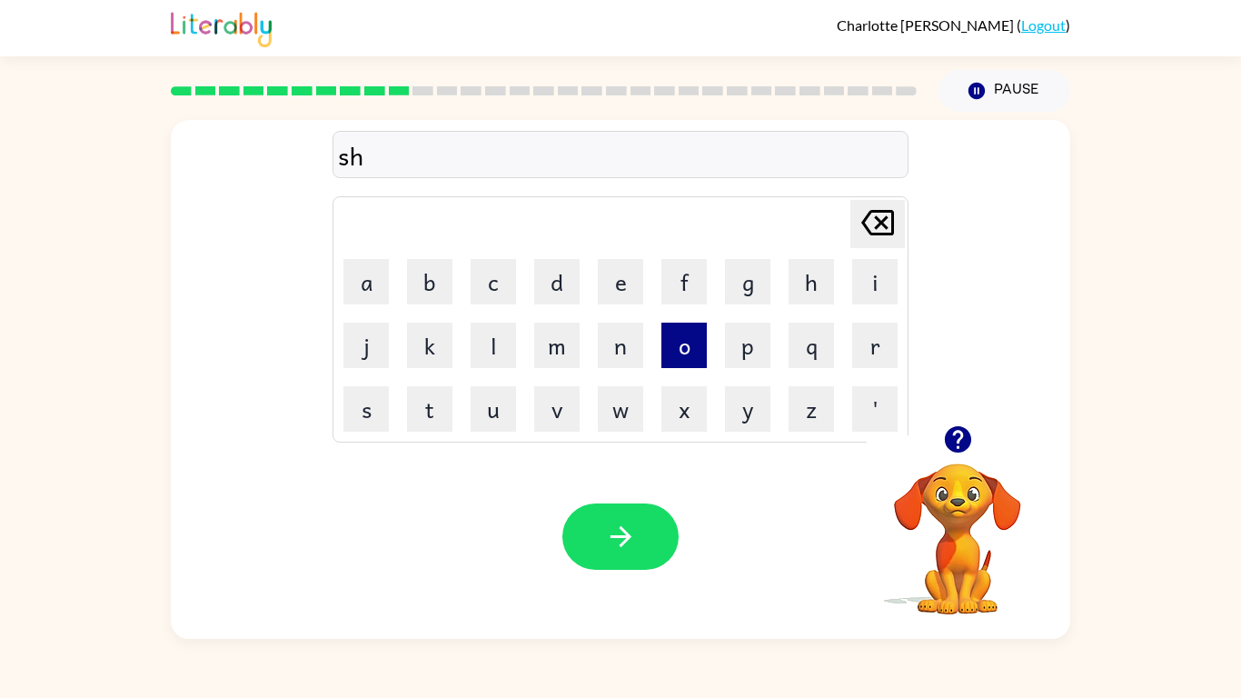
click at [687, 326] on button "o" at bounding box center [683, 345] width 45 height 45
click at [492, 270] on button "c" at bounding box center [493, 281] width 45 height 45
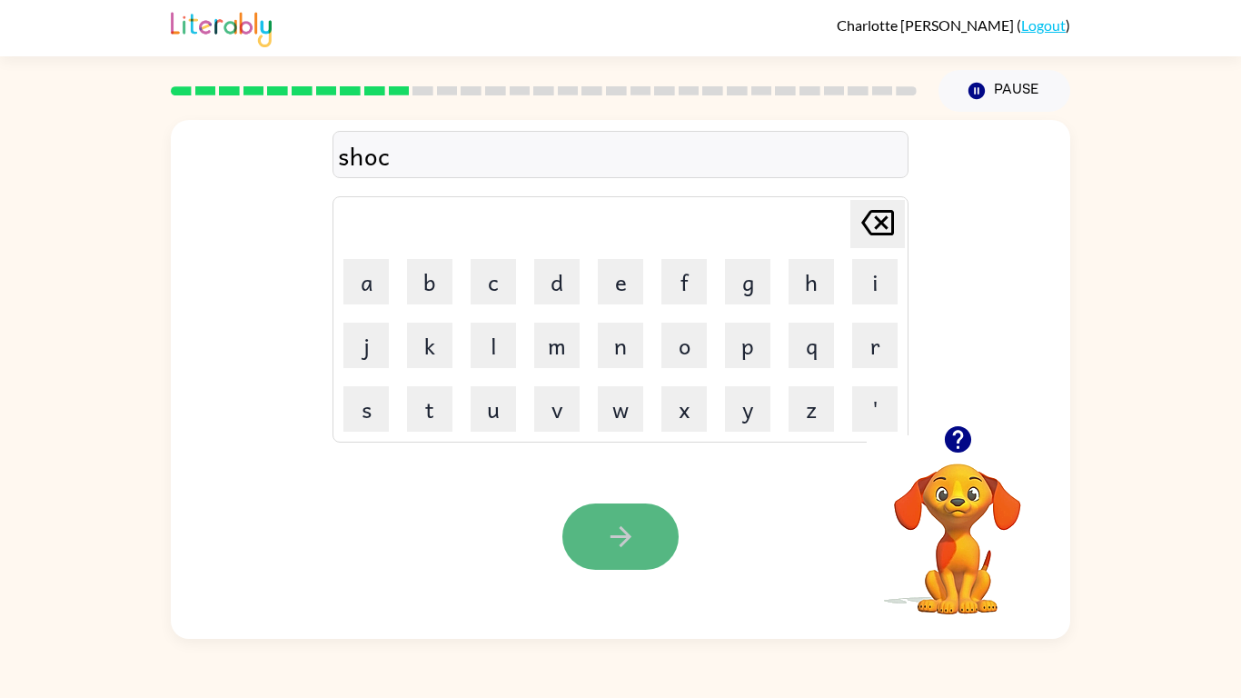
click at [624, 515] on button "button" at bounding box center [620, 536] width 116 height 66
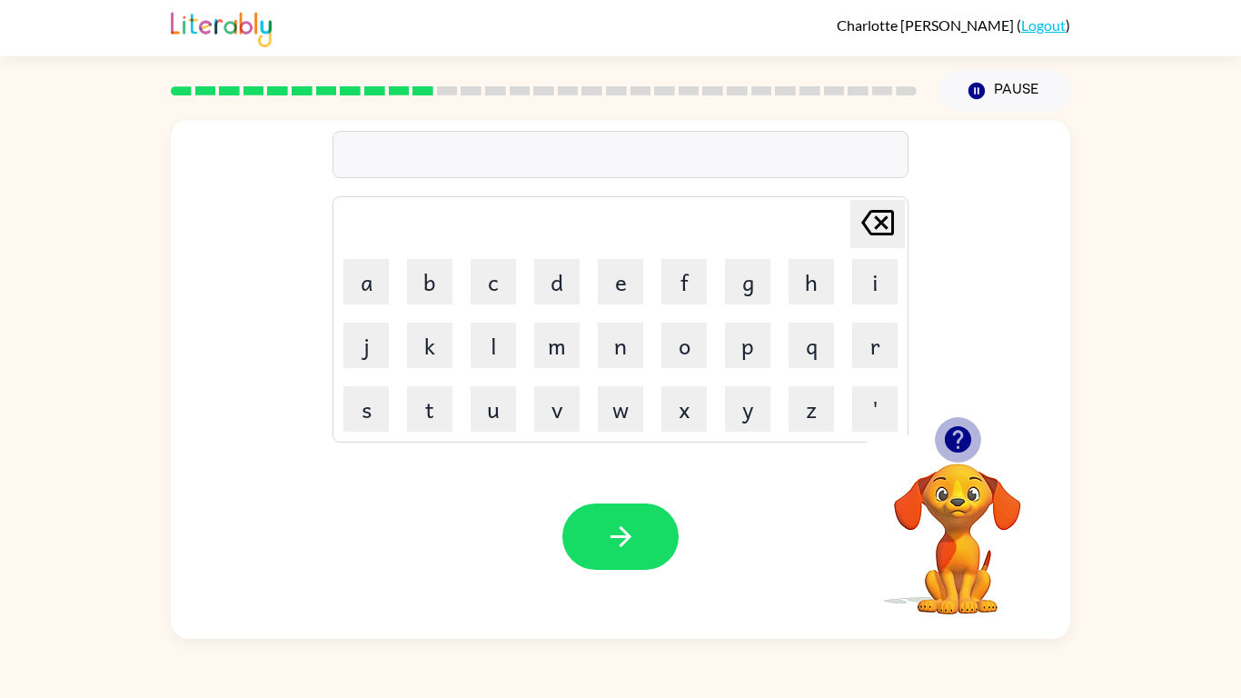
click at [950, 429] on icon "button" at bounding box center [957, 439] width 26 height 26
click at [757, 297] on button "g" at bounding box center [747, 281] width 45 height 45
click at [383, 269] on button "a" at bounding box center [365, 281] width 45 height 45
click at [355, 396] on button "s" at bounding box center [365, 408] width 45 height 45
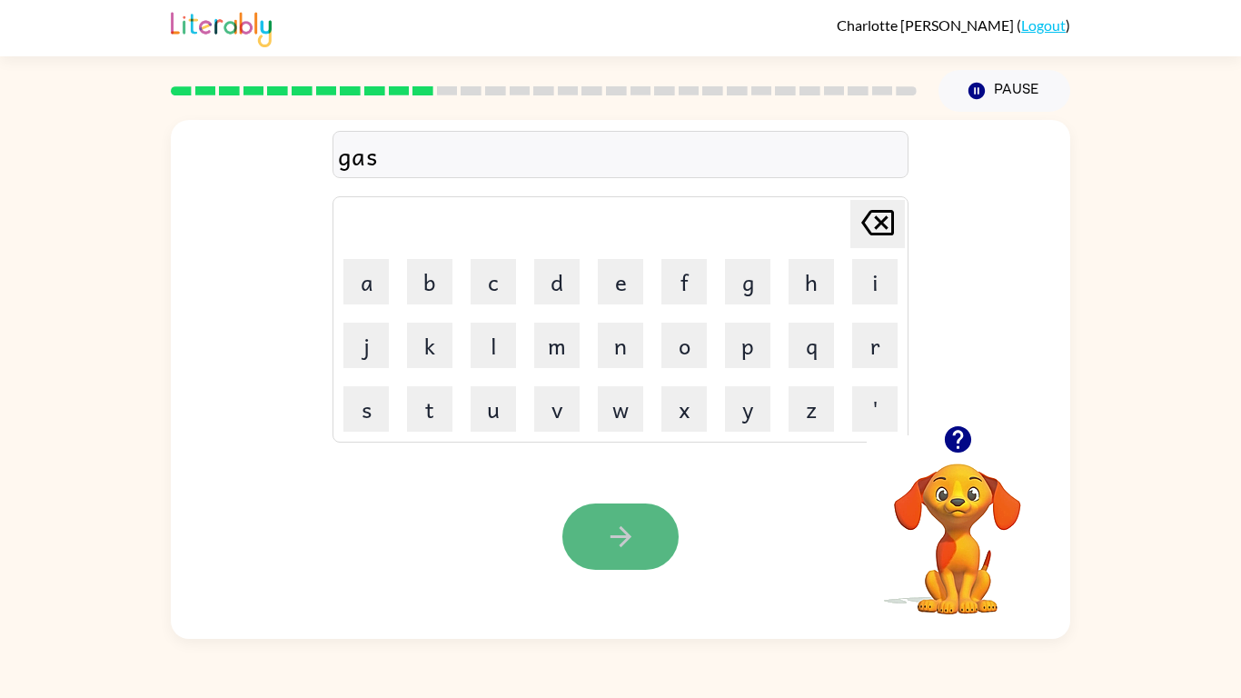
click at [615, 537] on icon "button" at bounding box center [620, 536] width 21 height 21
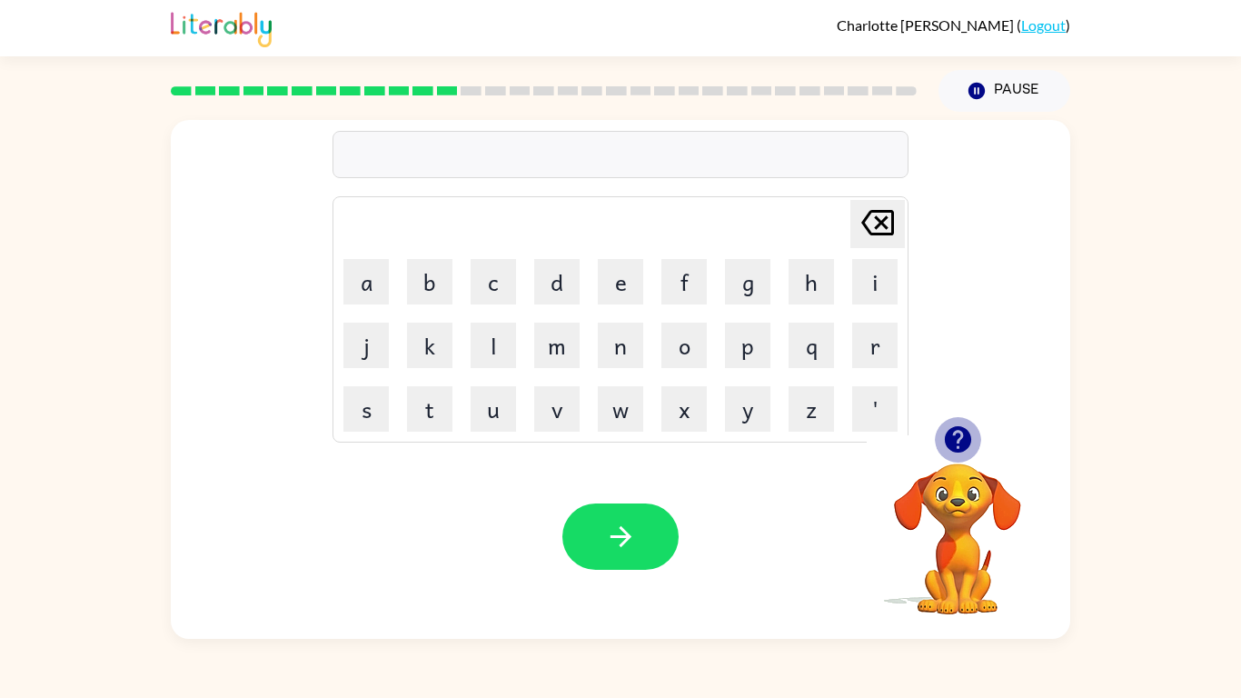
click at [971, 447] on icon "button" at bounding box center [958, 439] width 32 height 32
click at [958, 437] on icon "button" at bounding box center [957, 439] width 26 height 26
click at [360, 150] on div at bounding box center [621, 154] width 576 height 47
click at [626, 280] on button "e" at bounding box center [620, 281] width 45 height 45
click at [681, 418] on button "x" at bounding box center [683, 408] width 45 height 45
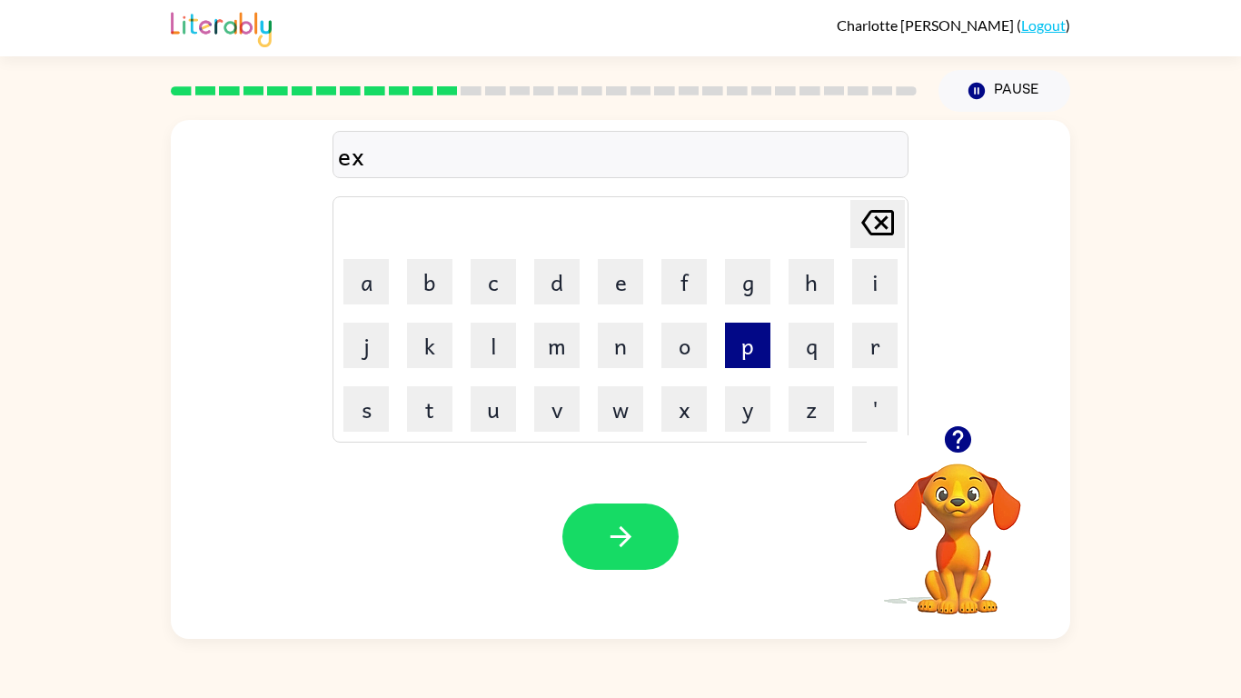
click at [738, 353] on button "p" at bounding box center [747, 345] width 45 height 45
click at [484, 350] on button "l" at bounding box center [493, 345] width 45 height 45
click at [674, 343] on button "o" at bounding box center [683, 345] width 45 height 45
click at [417, 269] on button "b" at bounding box center [429, 281] width 45 height 45
click at [878, 201] on icon "[PERSON_NAME] last character input" at bounding box center [878, 223] width 44 height 44
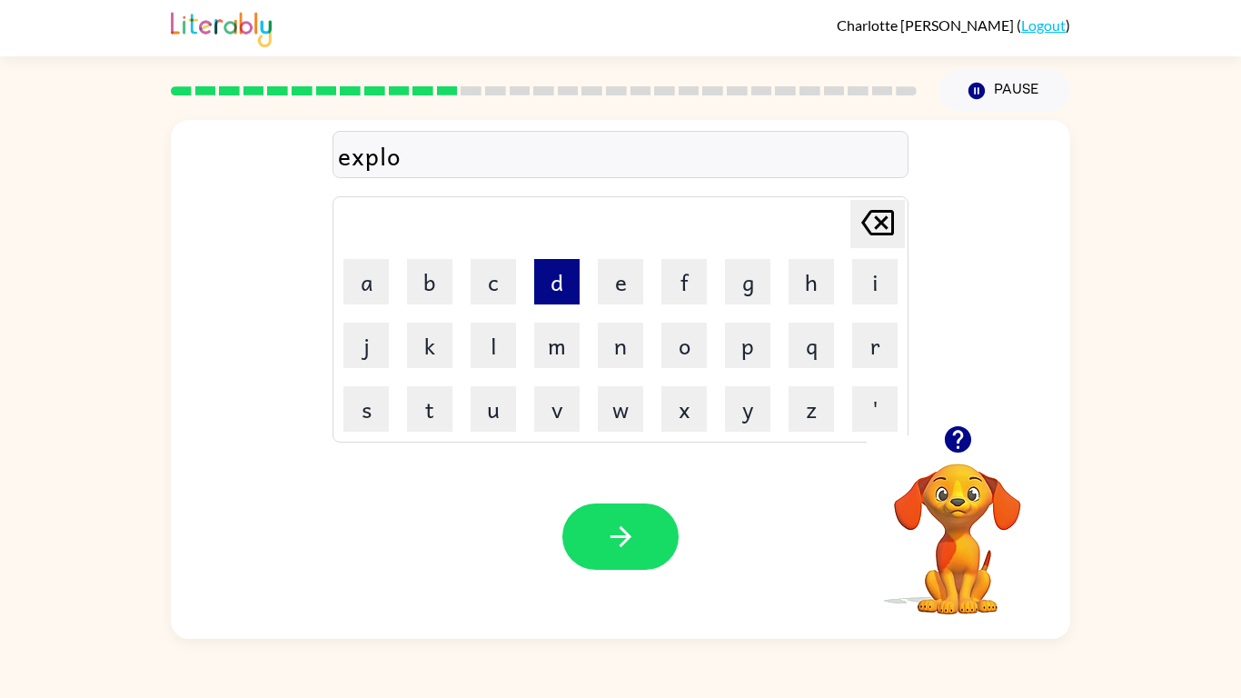
click at [565, 271] on button "d" at bounding box center [556, 281] width 45 height 45
type button "d"
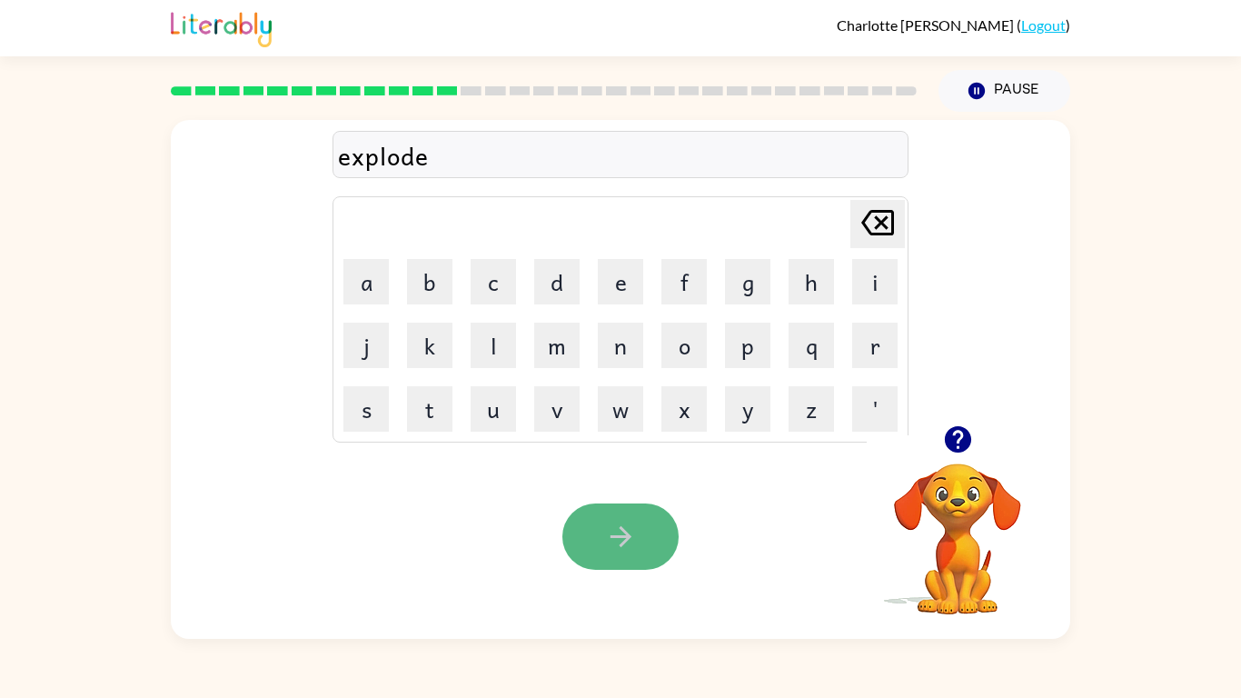
click at [611, 543] on button "button" at bounding box center [620, 536] width 116 height 66
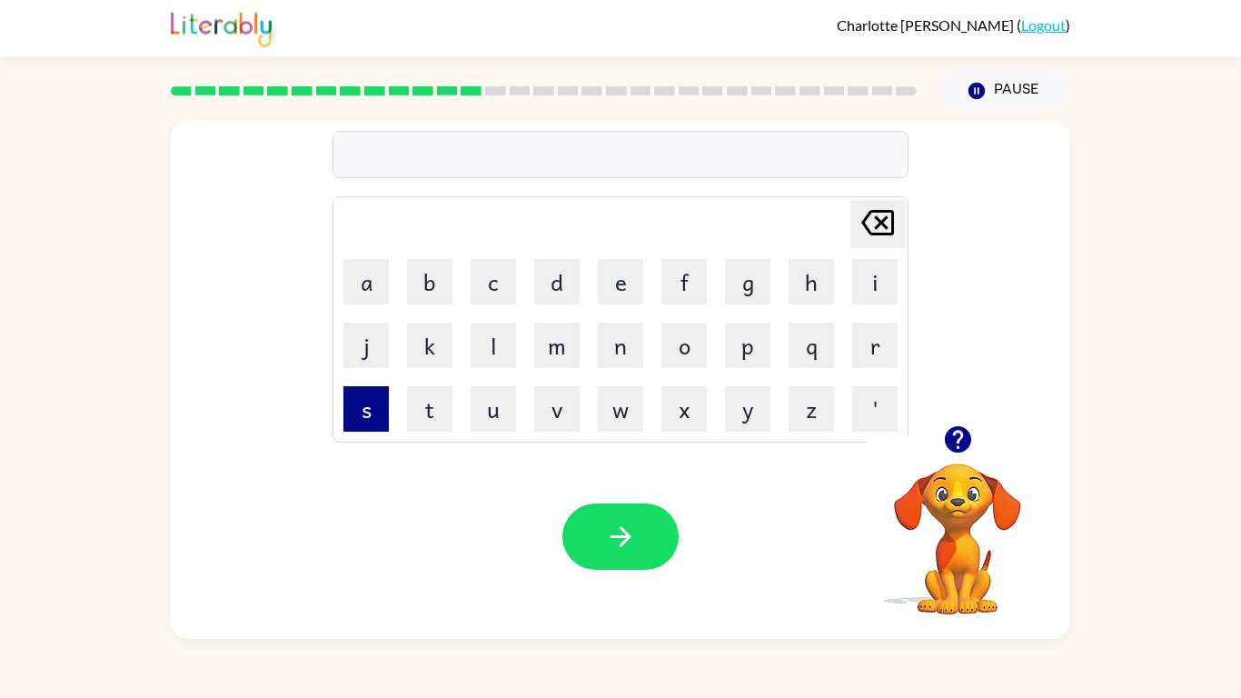
click at [370, 415] on button "s" at bounding box center [365, 408] width 45 height 45
click at [631, 411] on button "w" at bounding box center [620, 408] width 45 height 45
click at [618, 292] on button "e" at bounding box center [620, 281] width 45 height 45
click at [955, 441] on icon "button" at bounding box center [957, 439] width 26 height 26
click at [354, 405] on button "s" at bounding box center [365, 408] width 45 height 45
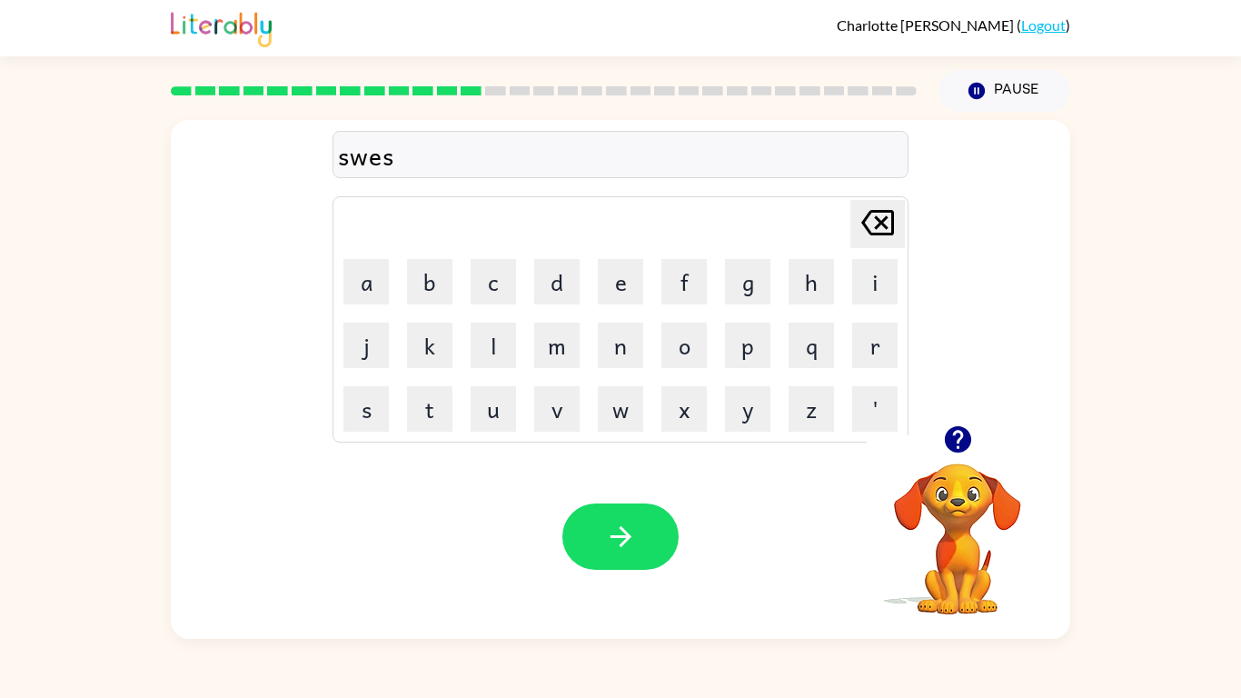
click at [883, 220] on icon at bounding box center [877, 222] width 33 height 25
type button "delete"
click at [363, 410] on button "s" at bounding box center [365, 408] width 45 height 45
type button "s"
click at [627, 404] on button "w" at bounding box center [620, 408] width 45 height 45
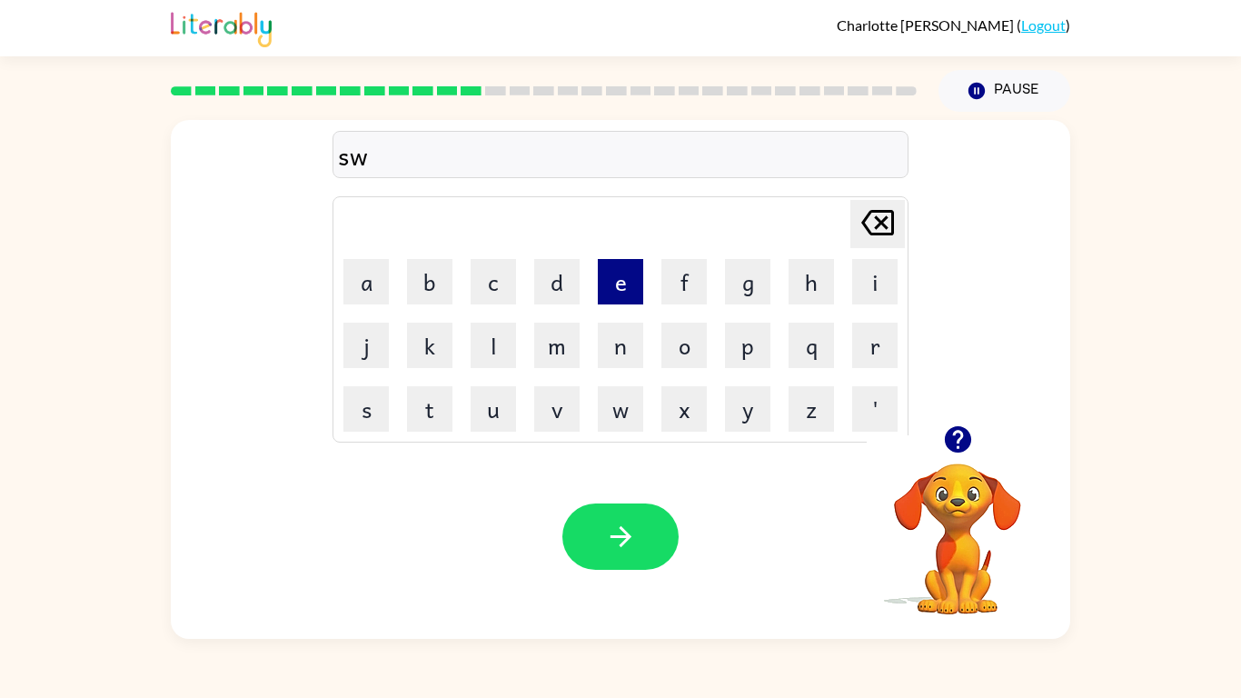
click at [620, 270] on button "e" at bounding box center [620, 281] width 45 height 45
click at [442, 396] on button "t" at bounding box center [429, 408] width 45 height 45
click at [631, 350] on button "n" at bounding box center [620, 345] width 45 height 45
click at [873, 278] on button "i" at bounding box center [874, 281] width 45 height 45
click at [370, 408] on button "s" at bounding box center [365, 408] width 45 height 45
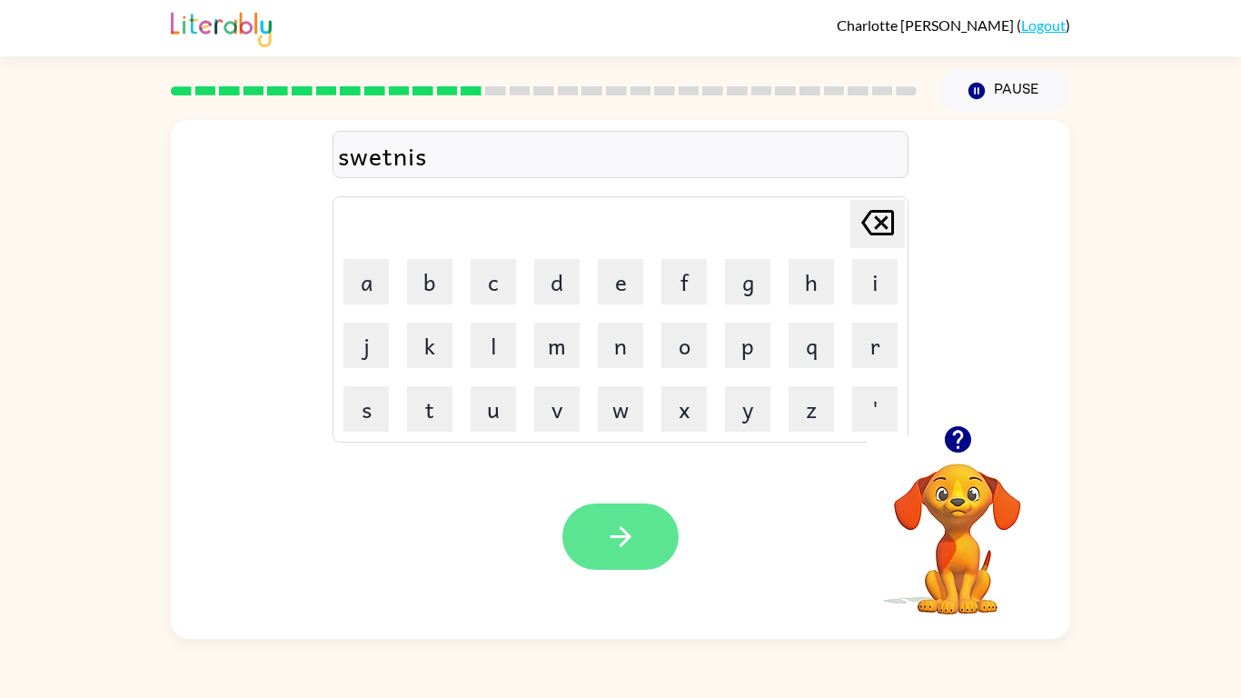
click at [616, 517] on button "button" at bounding box center [620, 536] width 116 height 66
click at [949, 435] on icon "button" at bounding box center [957, 439] width 26 height 26
click at [633, 503] on button "button" at bounding box center [620, 536] width 116 height 66
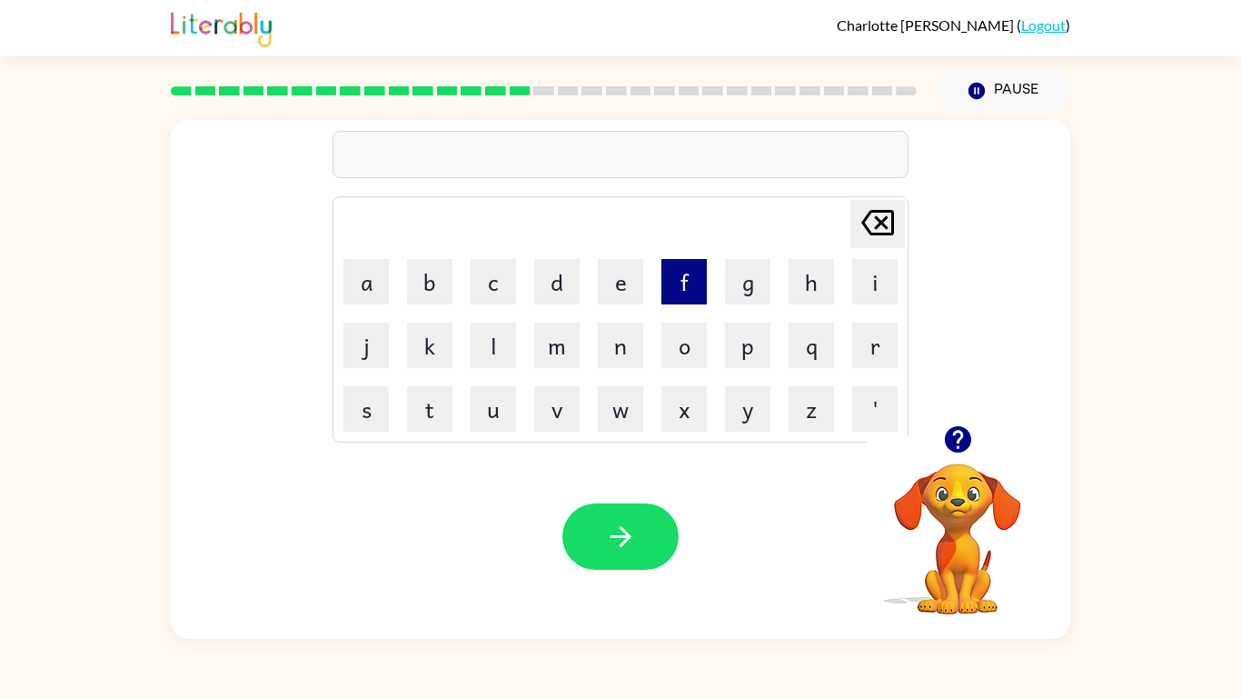
click at [687, 267] on button "f" at bounding box center [683, 281] width 45 height 45
type button "f"
click at [475, 279] on button "c" at bounding box center [493, 281] width 45 height 45
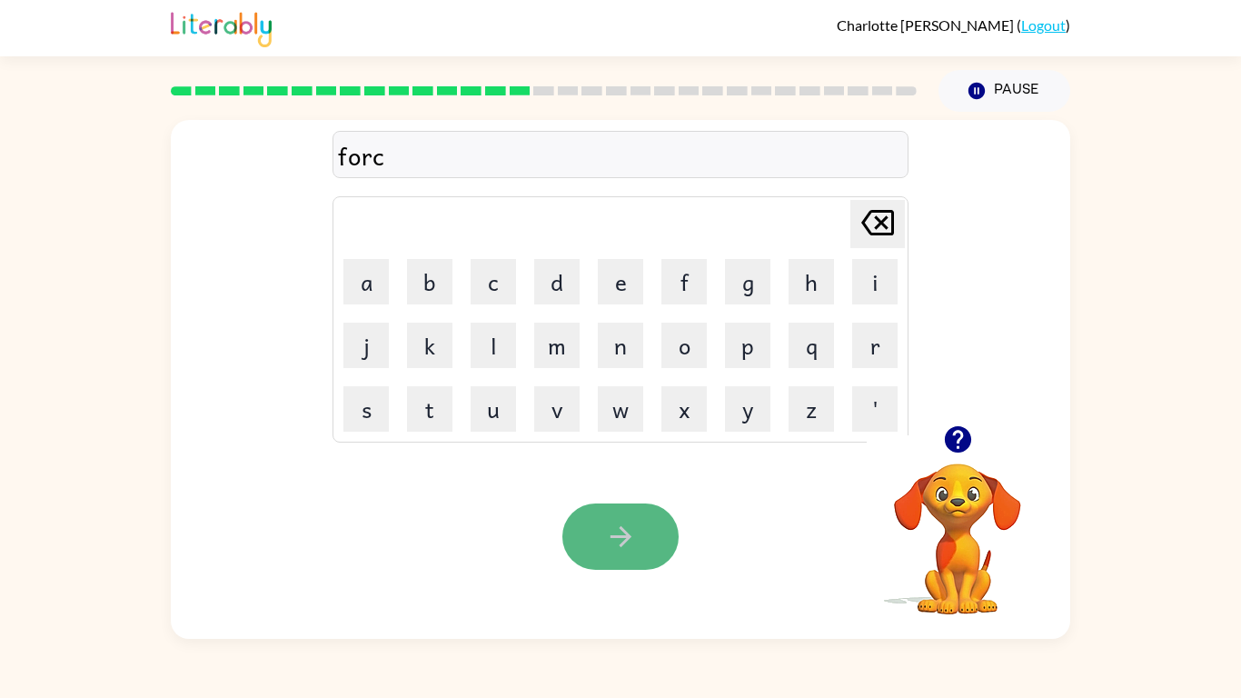
click at [653, 536] on button "button" at bounding box center [620, 536] width 116 height 66
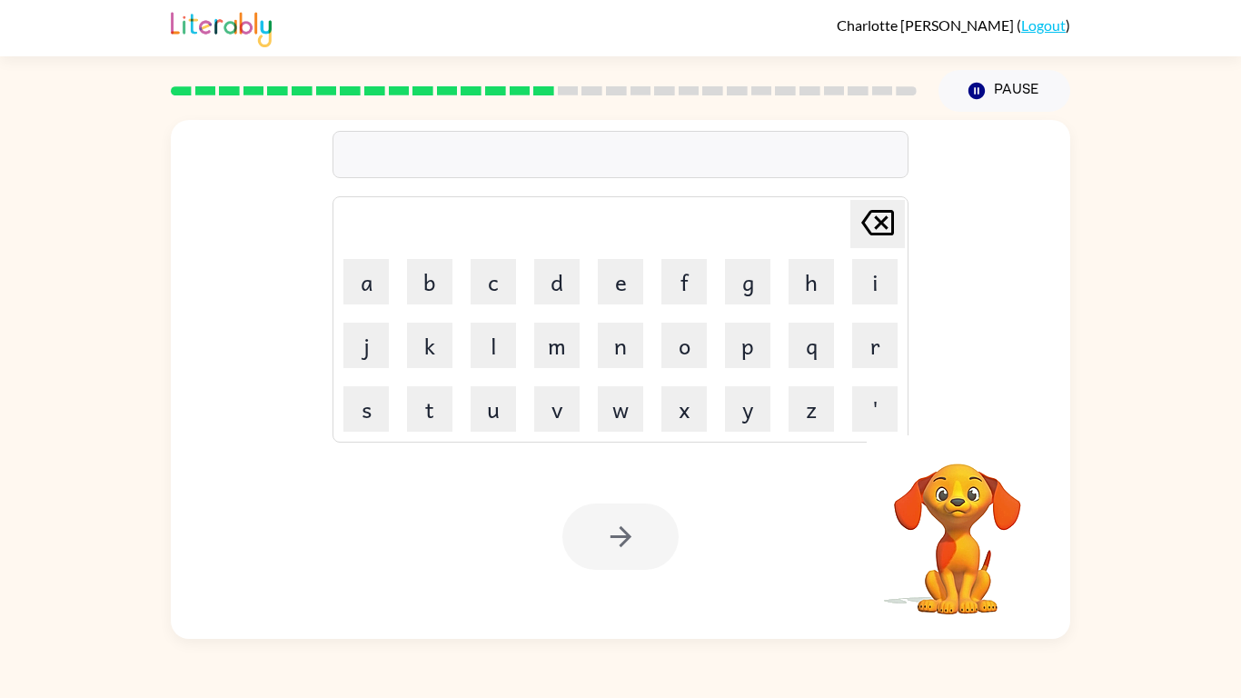
click at [1232, 481] on div "[PERSON_NAME] last character input a b c d e f g h i j k l m n o p q r s t u v …" at bounding box center [620, 375] width 1241 height 527
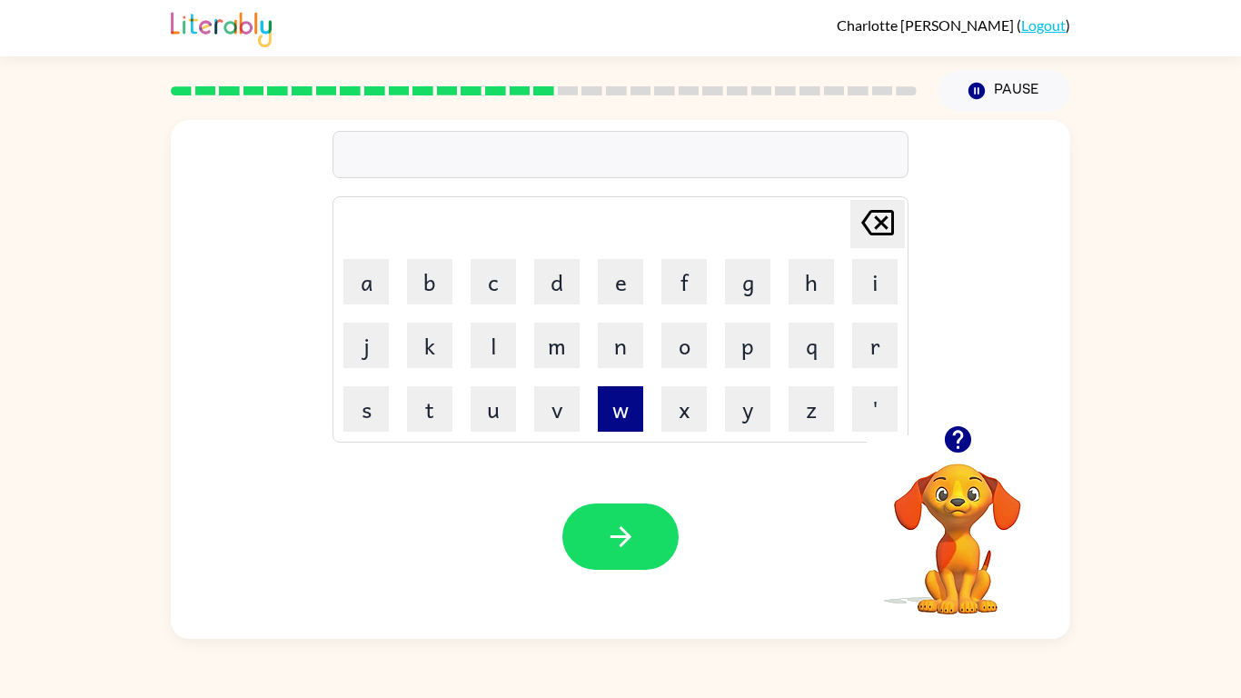
click at [607, 409] on button "w" at bounding box center [620, 408] width 45 height 45
click at [611, 278] on button "e" at bounding box center [620, 281] width 45 height 45
click at [542, 289] on button "d" at bounding box center [556, 281] width 45 height 45
click at [883, 216] on icon "[PERSON_NAME] last character input" at bounding box center [878, 223] width 44 height 44
click at [428, 280] on button "b" at bounding box center [429, 281] width 45 height 45
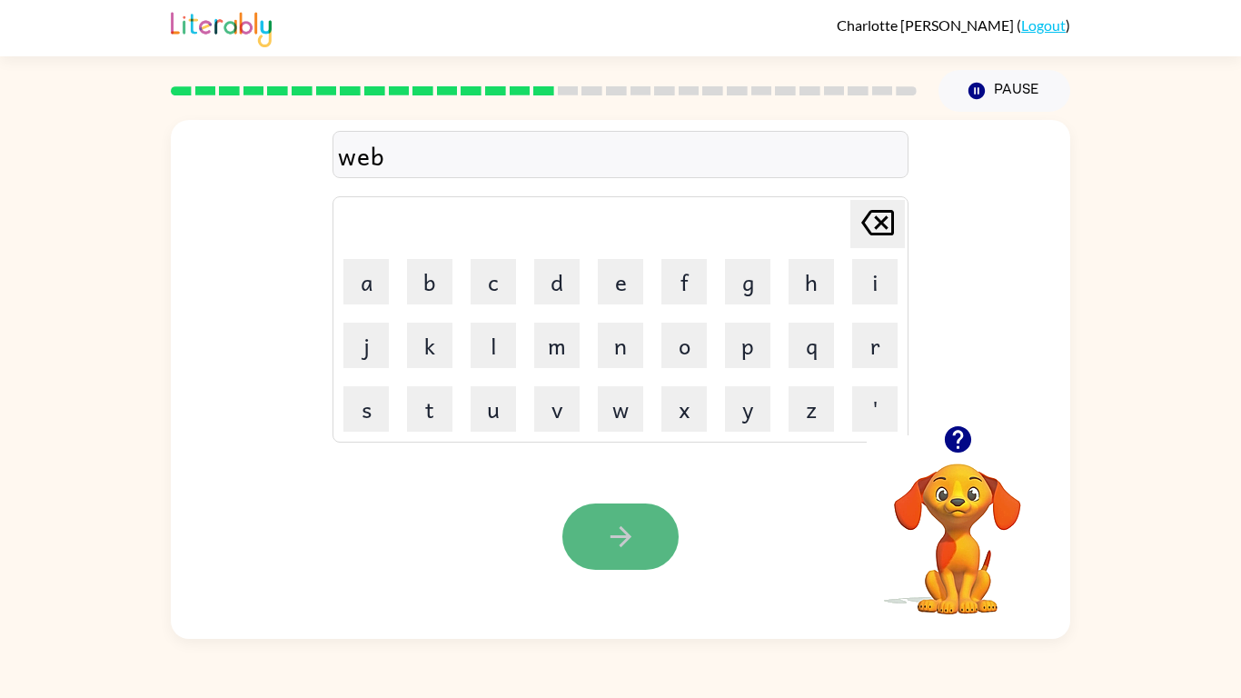
click at [621, 548] on icon "button" at bounding box center [621, 537] width 32 height 32
click at [654, 504] on button "button" at bounding box center [620, 536] width 116 height 66
click at [651, 542] on button "button" at bounding box center [620, 536] width 116 height 66
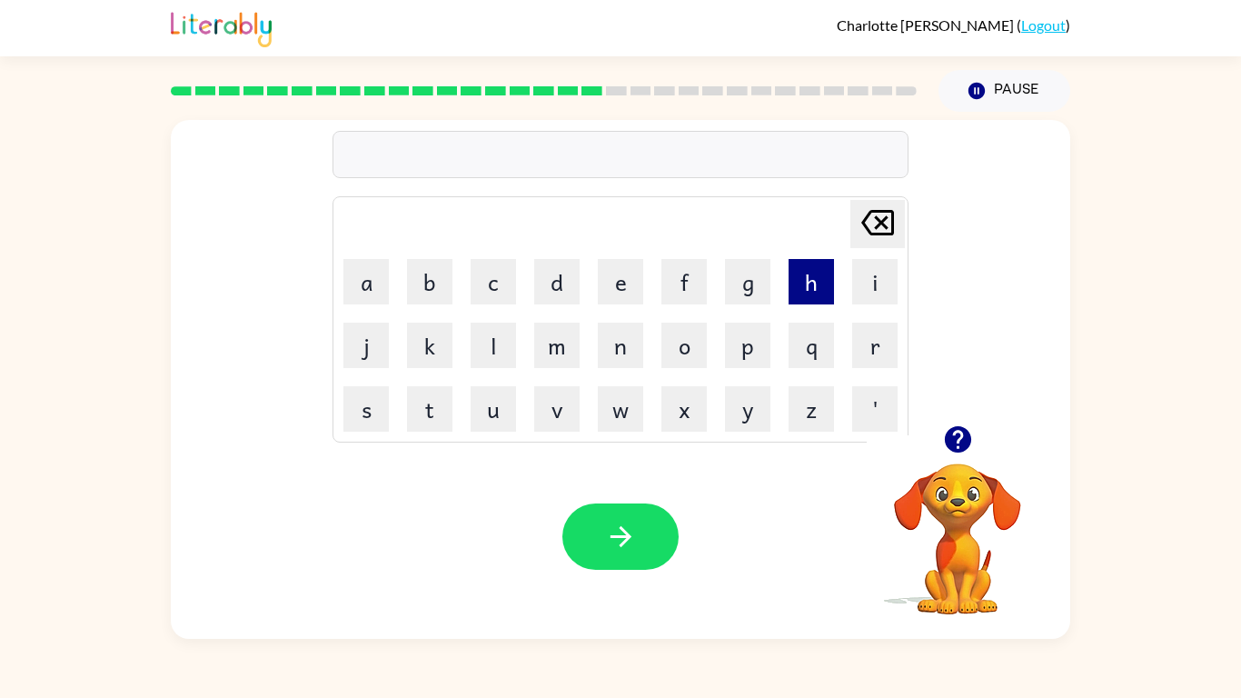
click at [800, 289] on button "h" at bounding box center [811, 281] width 45 height 45
click at [956, 445] on icon "button" at bounding box center [957, 439] width 26 height 26
click at [687, 351] on button "o" at bounding box center [683, 345] width 45 height 45
click at [678, 323] on button "o" at bounding box center [683, 345] width 45 height 45
click at [871, 214] on icon "[PERSON_NAME] last character input" at bounding box center [878, 223] width 44 height 44
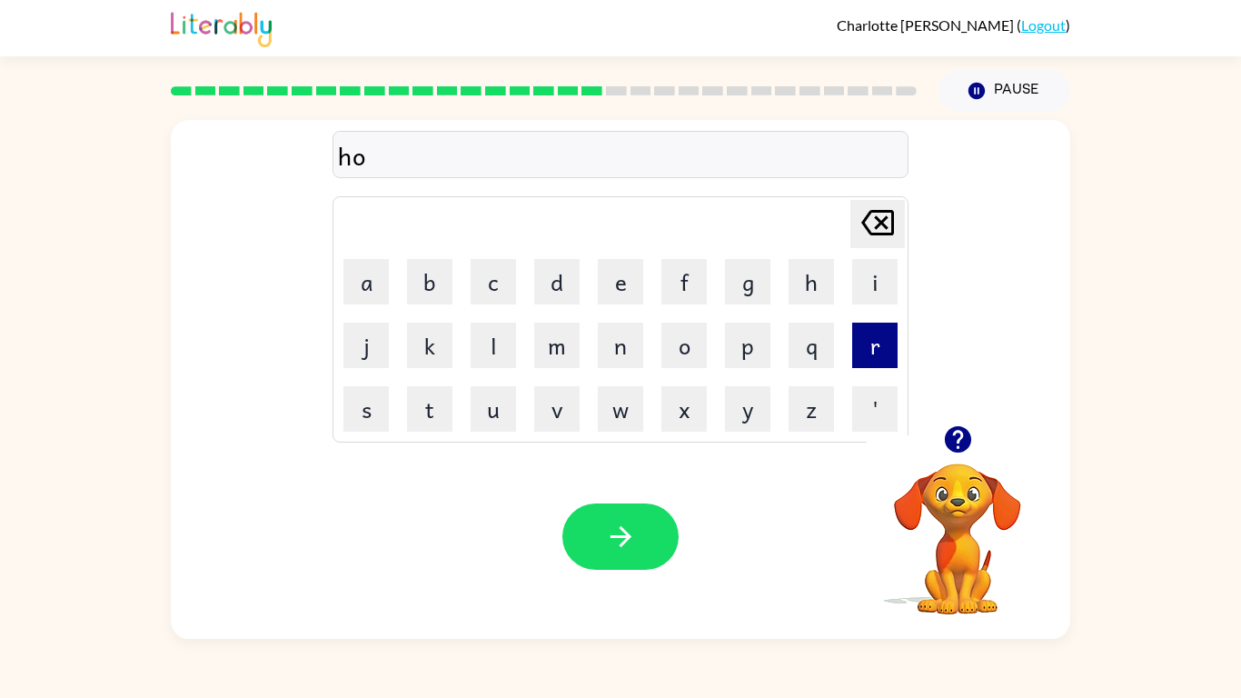
click at [877, 355] on button "r" at bounding box center [874, 345] width 45 height 45
click at [564, 279] on button "d" at bounding box center [556, 281] width 45 height 45
click at [453, 243] on td "[PERSON_NAME] last character input" at bounding box center [620, 224] width 571 height 50
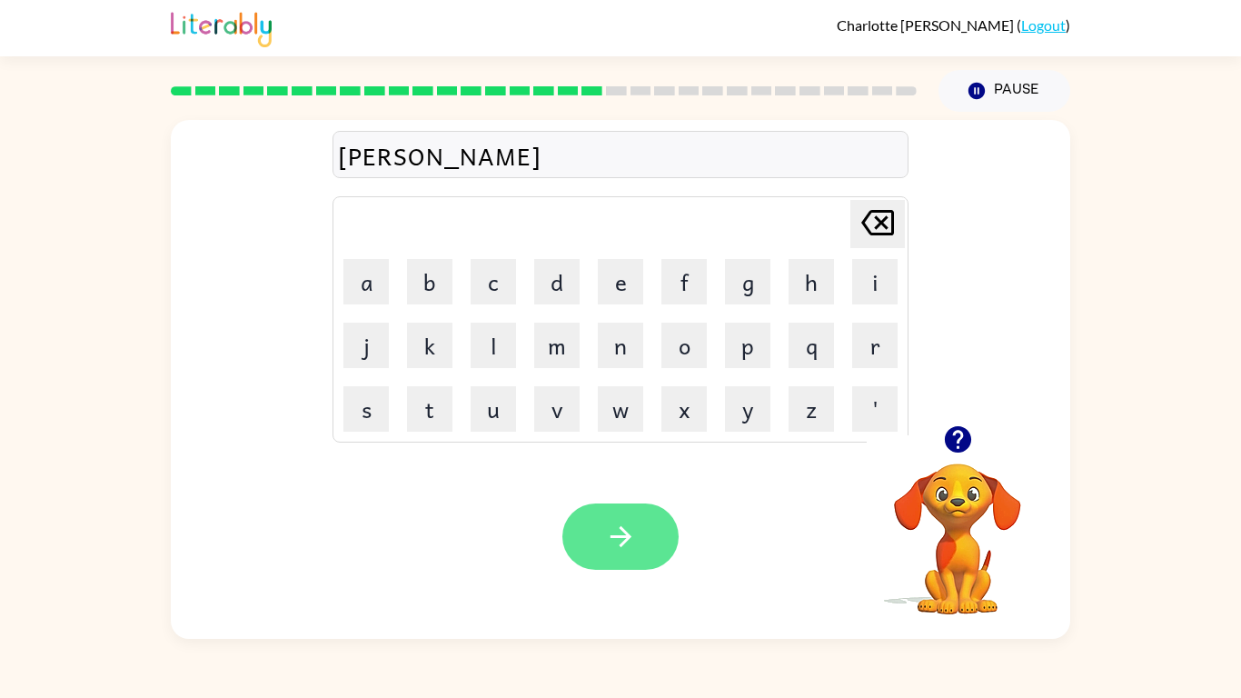
click at [611, 551] on icon "button" at bounding box center [621, 537] width 32 height 32
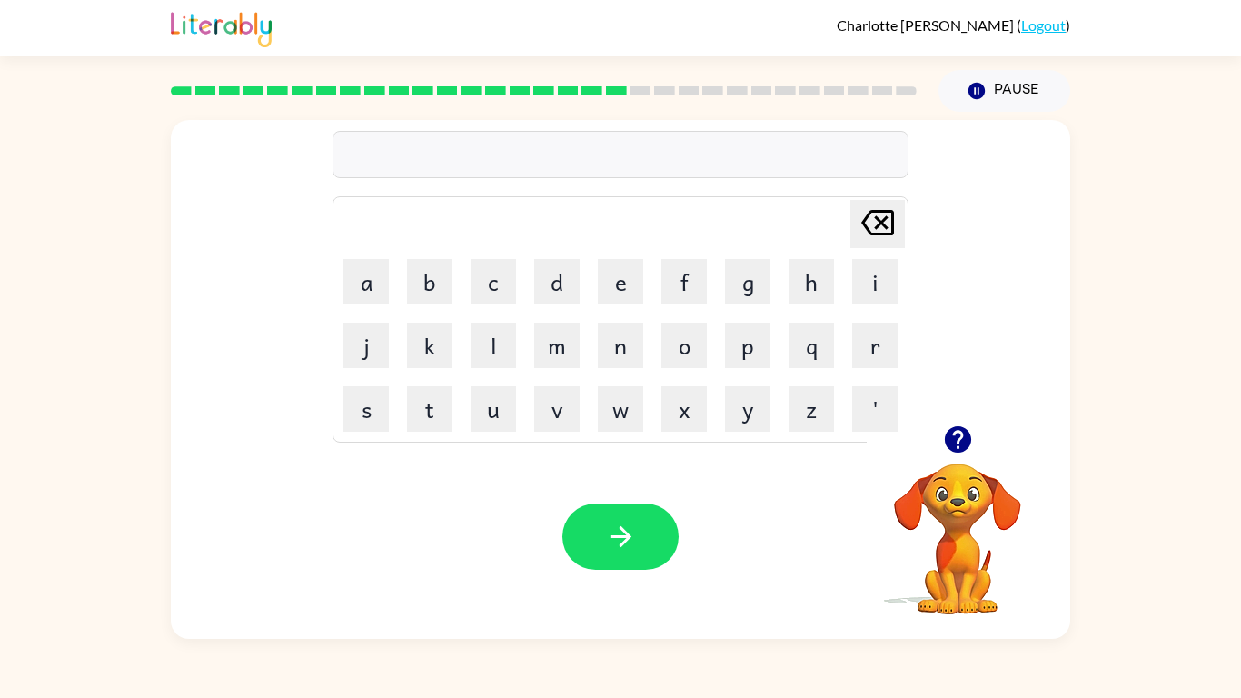
click at [958, 428] on icon "button" at bounding box center [957, 439] width 26 height 26
click at [960, 425] on div "[PERSON_NAME] last character input a b c d e f g h i j k l m n o p q r s t u v …" at bounding box center [620, 272] width 899 height 305
click at [650, 514] on button "button" at bounding box center [620, 536] width 116 height 66
click at [650, 514] on div at bounding box center [620, 536] width 116 height 66
click at [869, 335] on button "r" at bounding box center [874, 345] width 45 height 45
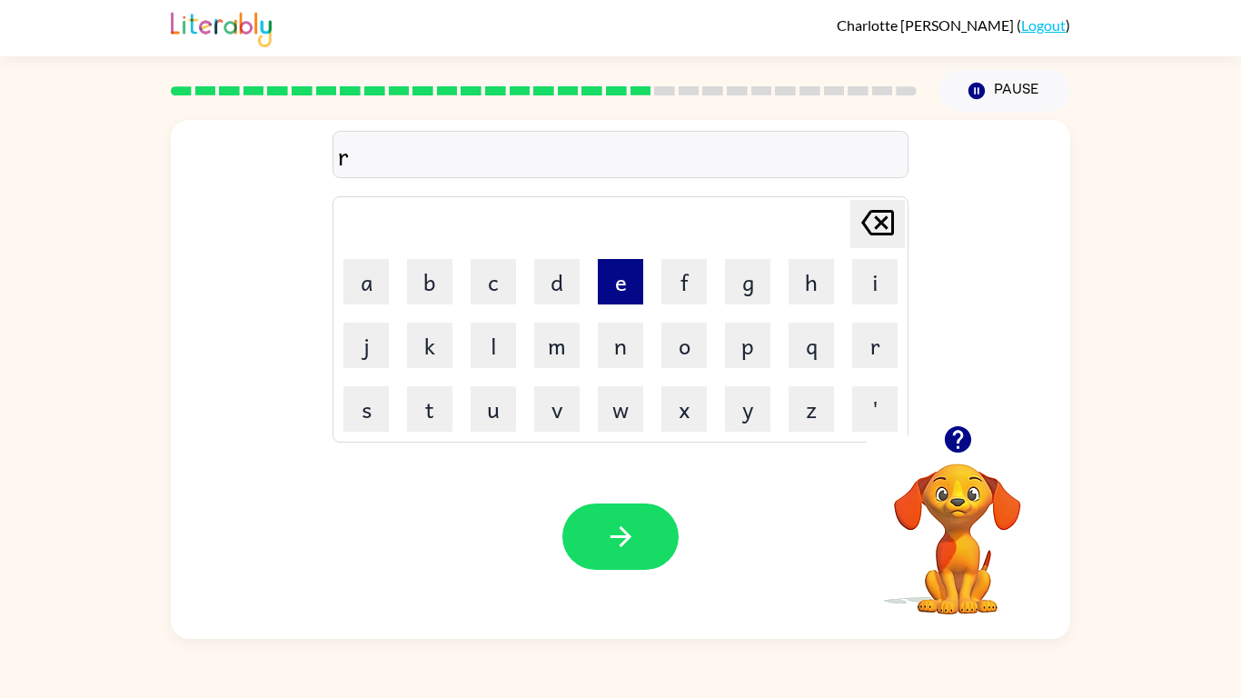
click at [619, 287] on button "e" at bounding box center [620, 281] width 45 height 45
click at [374, 405] on button "s" at bounding box center [365, 408] width 45 height 45
click at [420, 401] on button "t" at bounding box center [429, 408] width 45 height 45
click at [861, 267] on button "i" at bounding box center [874, 281] width 45 height 45
click at [438, 272] on button "b" at bounding box center [429, 281] width 45 height 45
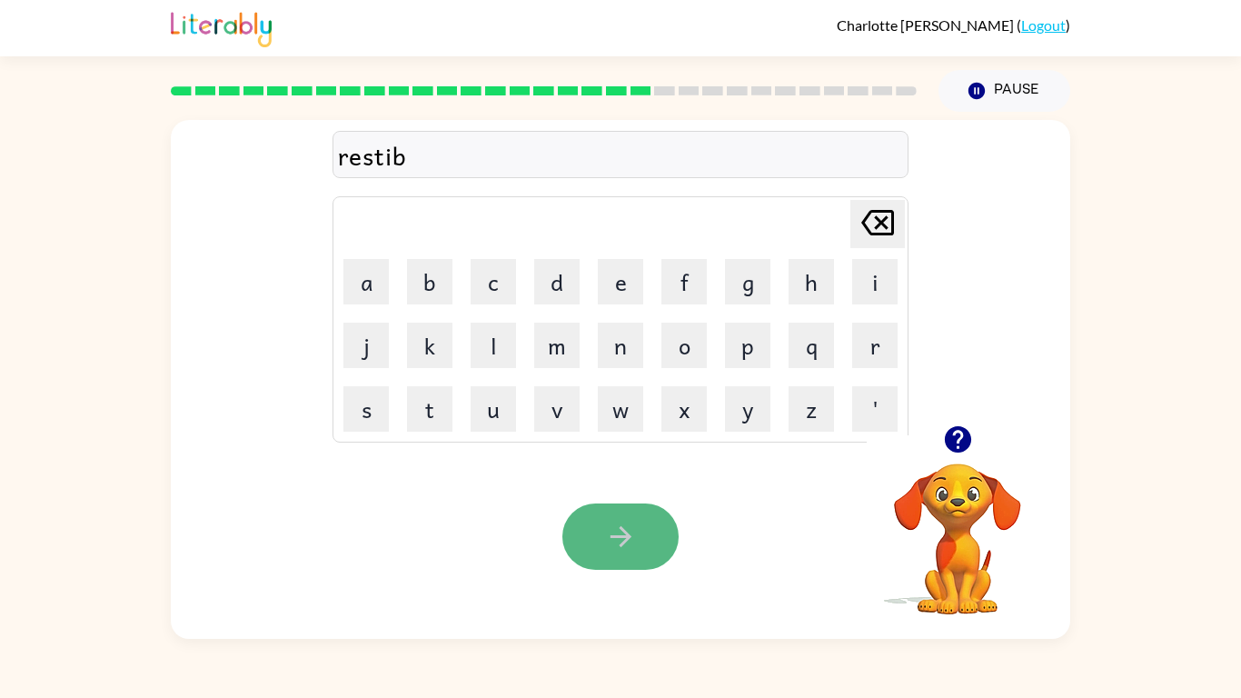
click at [639, 513] on button "button" at bounding box center [620, 536] width 116 height 66
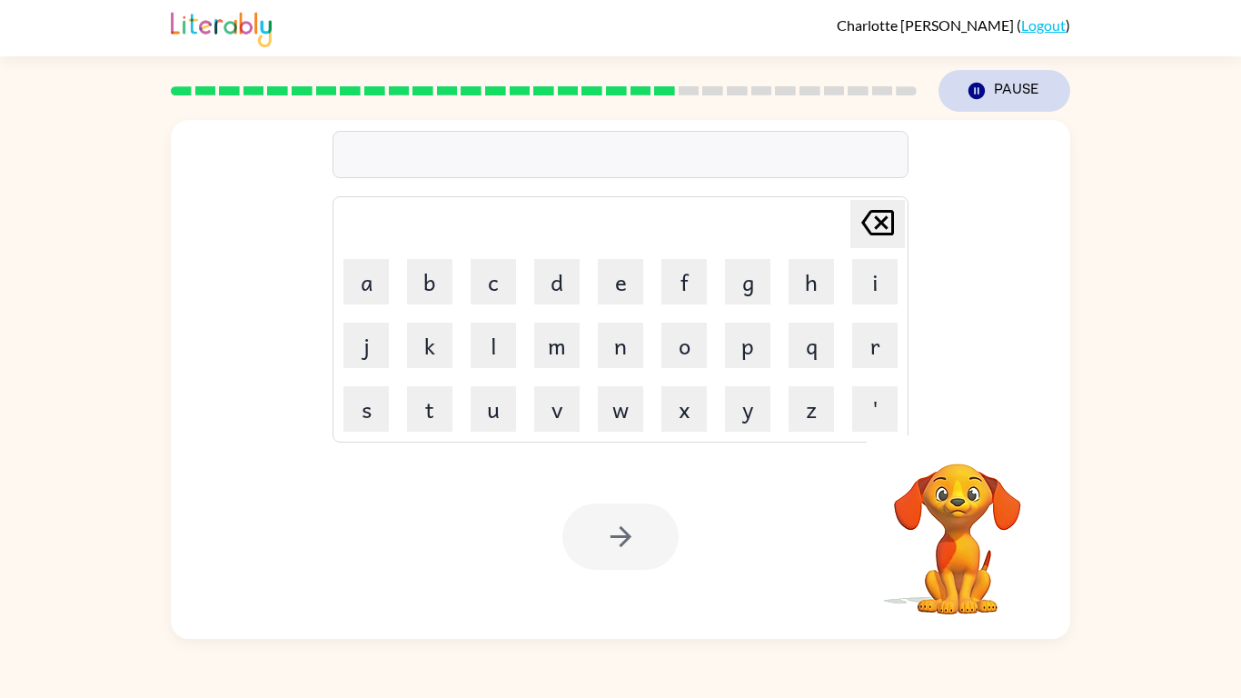
click at [994, 81] on button "Pause Pause" at bounding box center [1005, 91] width 132 height 42
